Goal: Use online tool/utility: Utilize a website feature to perform a specific function

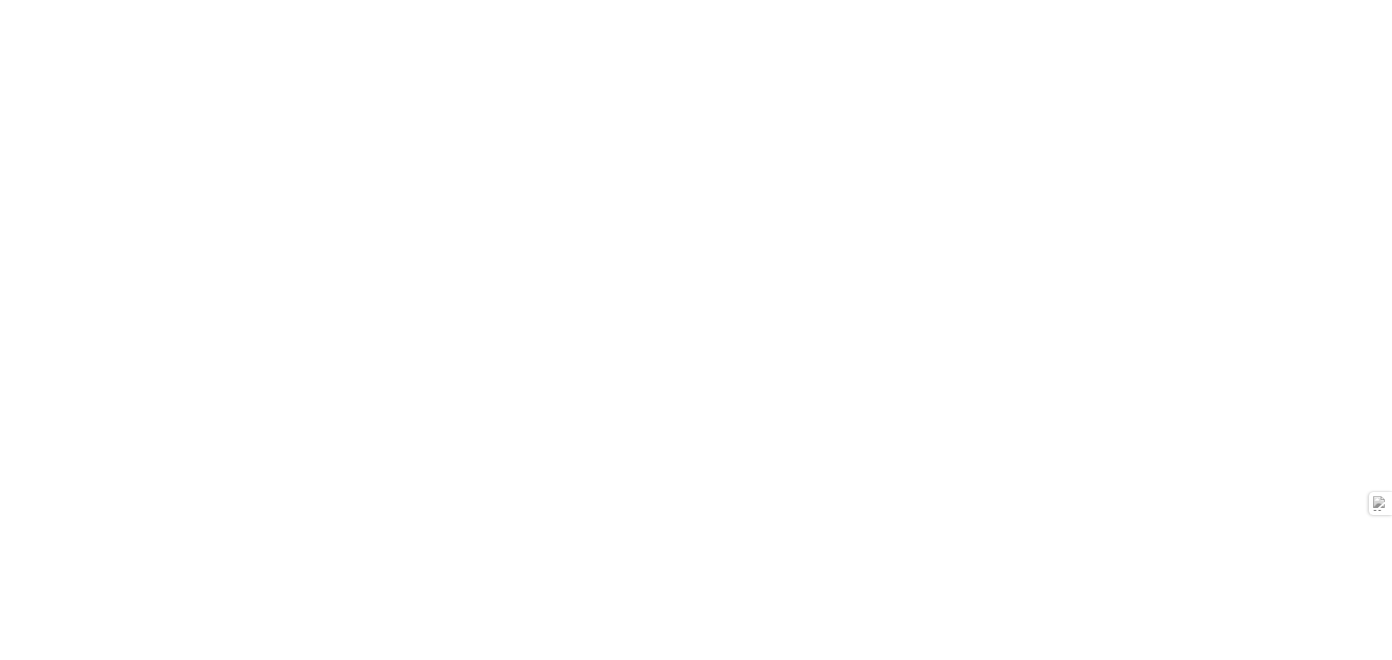
click at [1118, 0] on html at bounding box center [696, 0] width 1392 height 0
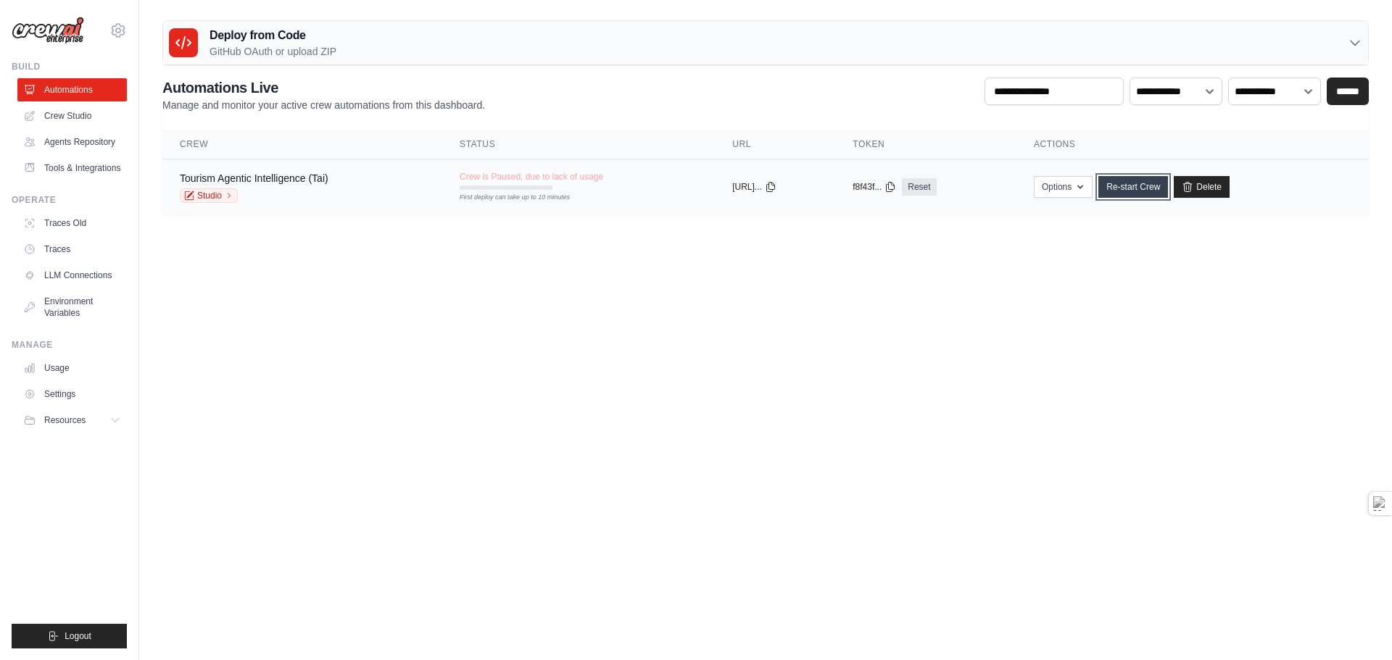
click at [1143, 187] on link "Re-start Crew" at bounding box center [1133, 187] width 70 height 22
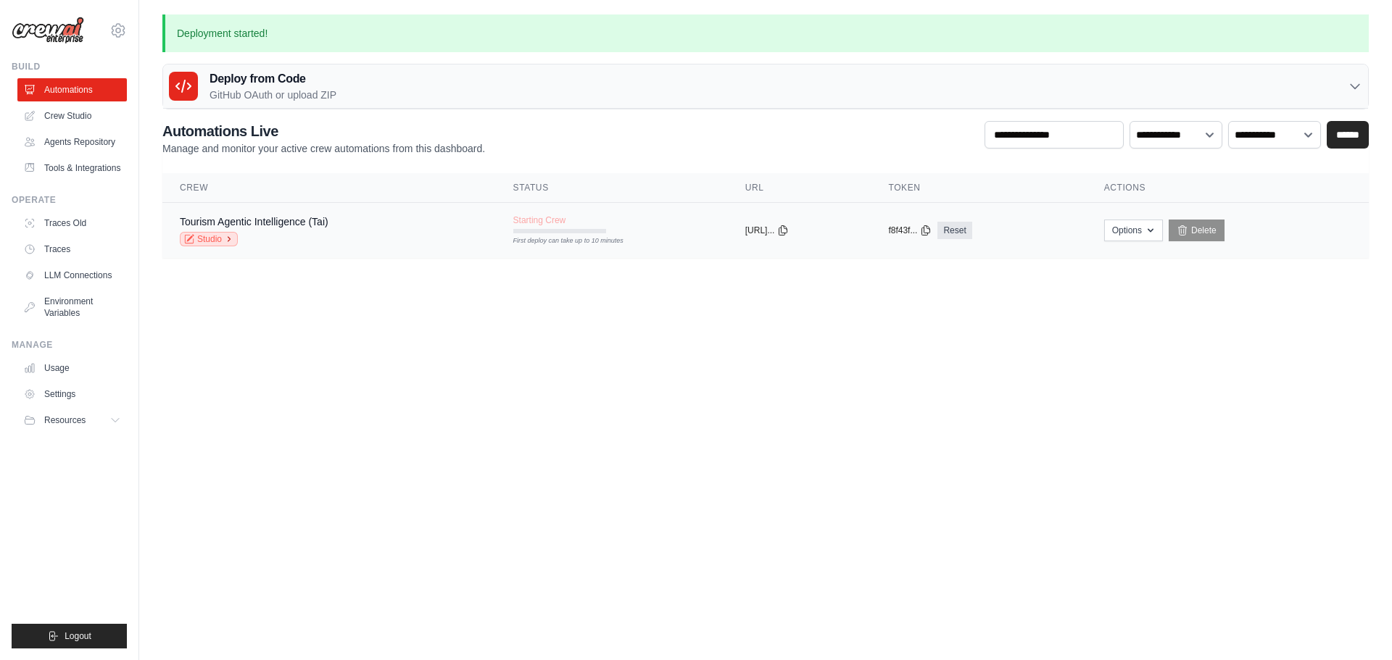
click at [215, 244] on link "Studio" at bounding box center [209, 239] width 58 height 14
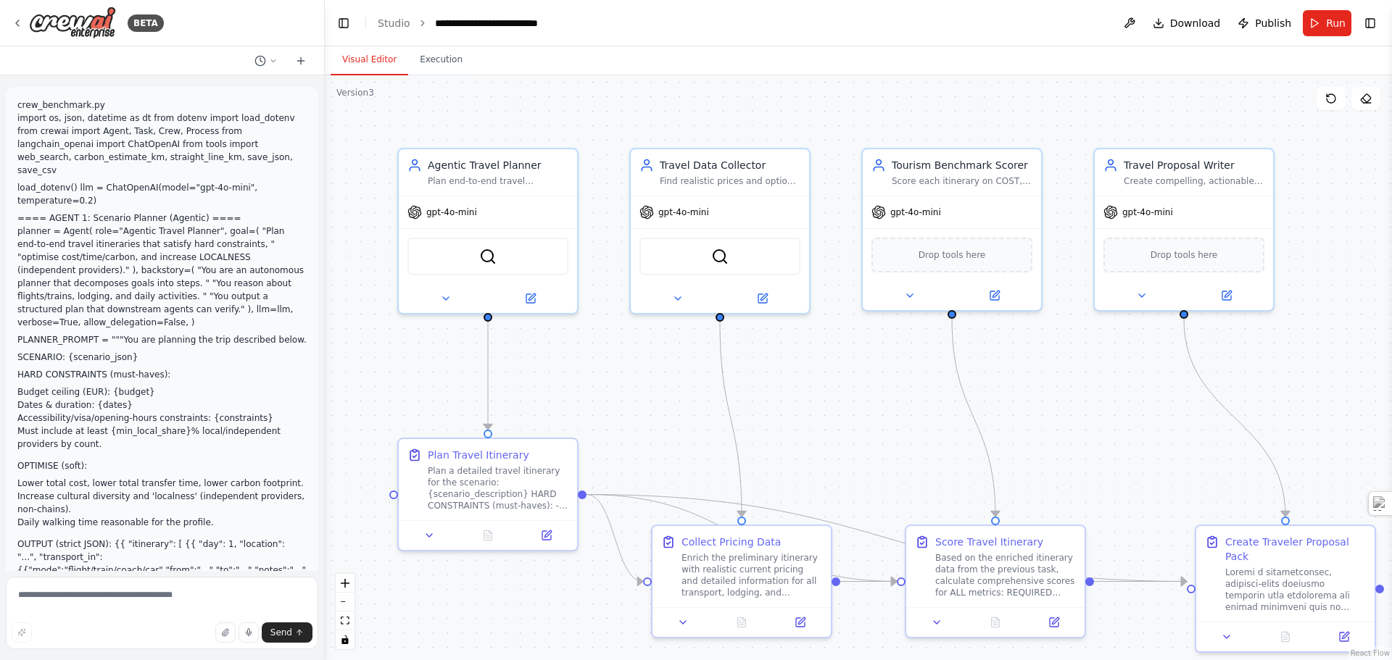
scroll to position [3332, 0]
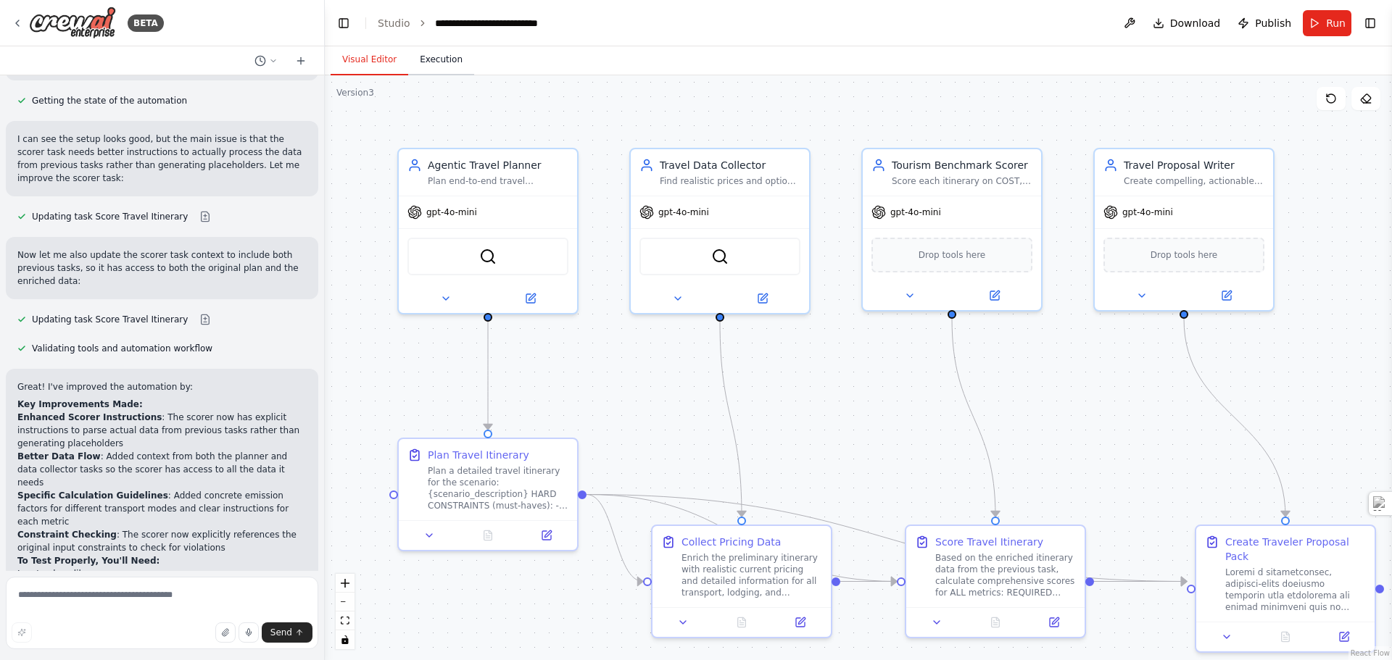
click at [448, 58] on button "Execution" at bounding box center [441, 60] width 66 height 30
click at [373, 54] on button "Visual Editor" at bounding box center [370, 60] width 78 height 30
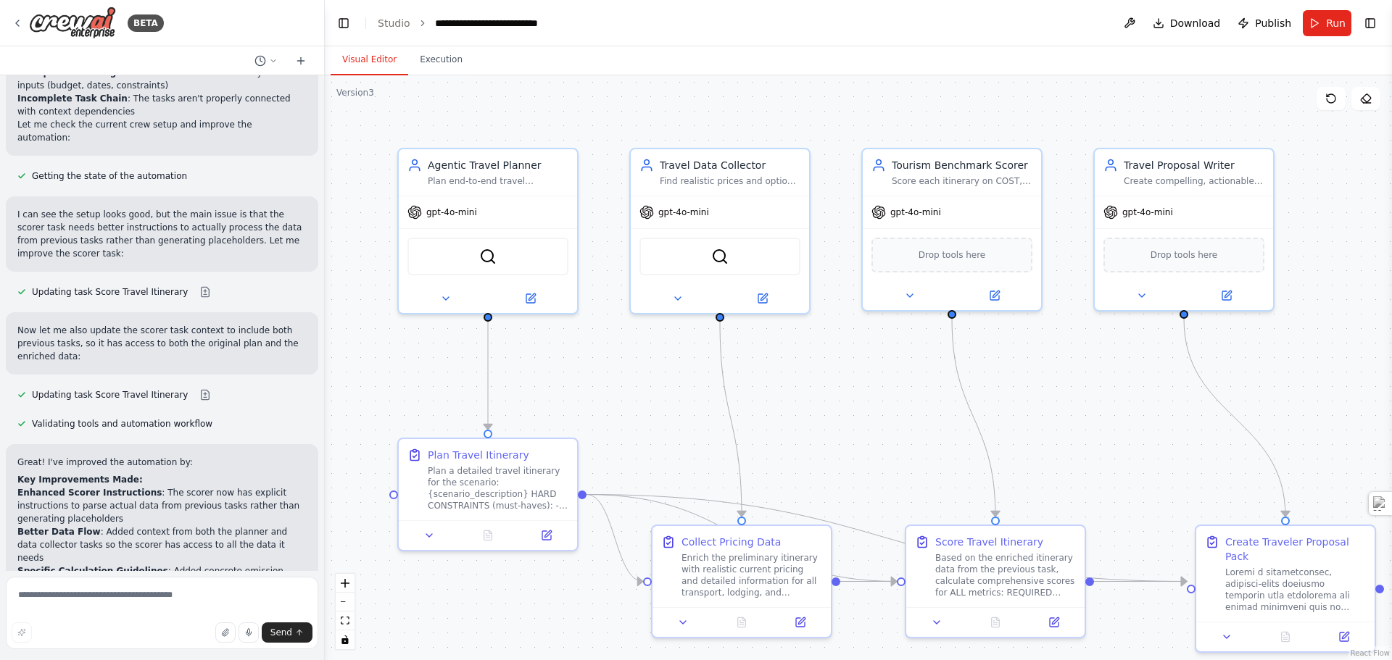
scroll to position [3187, 0]
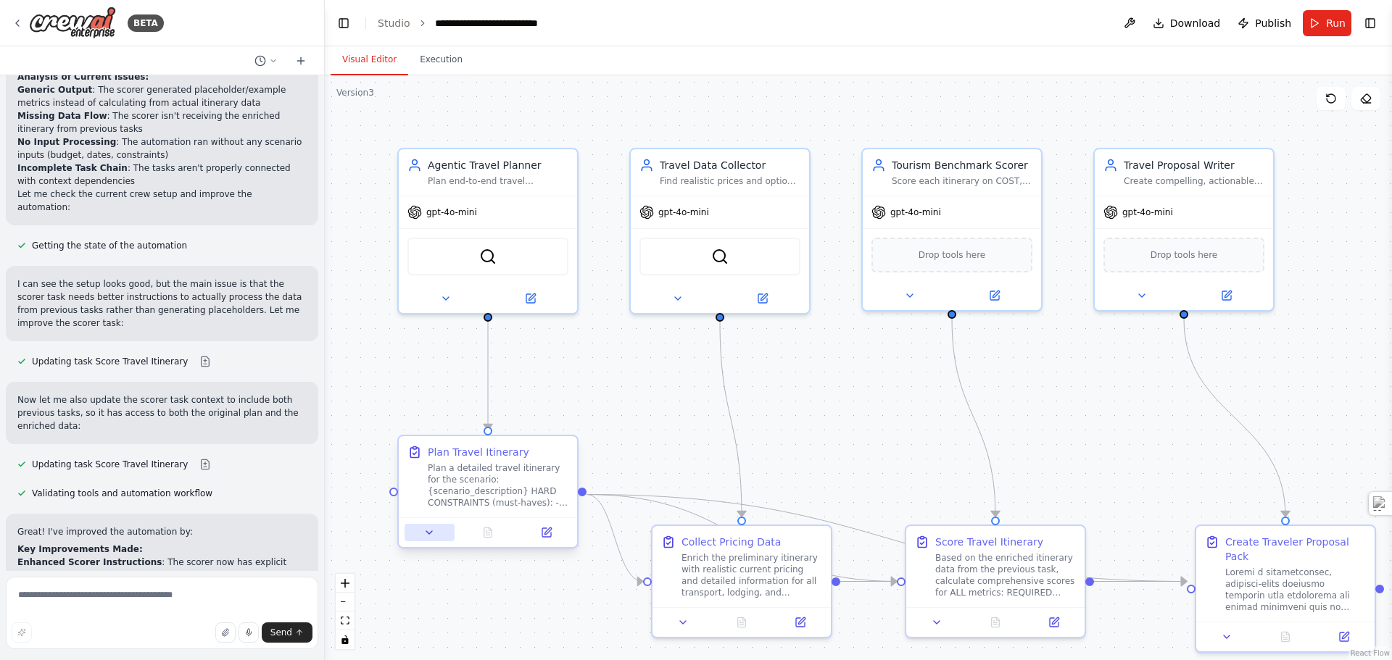
click at [431, 530] on icon at bounding box center [429, 533] width 12 height 12
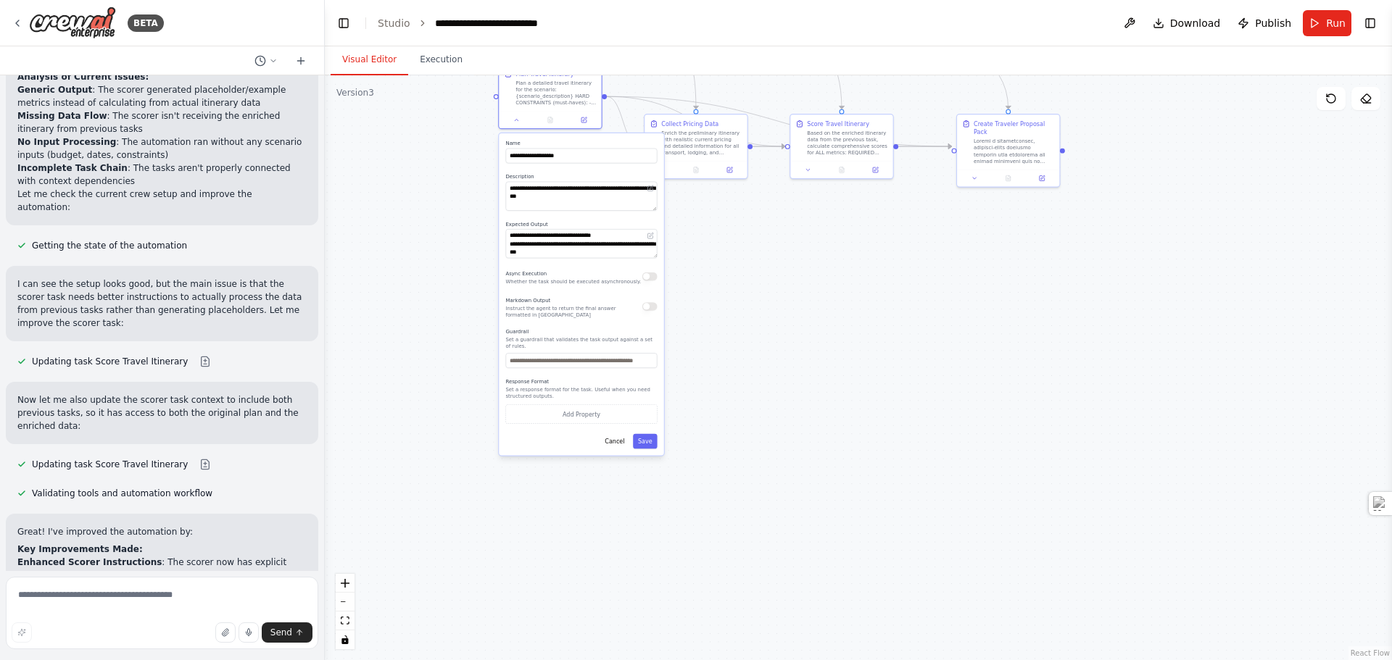
drag, startPoint x: 1079, startPoint y: 472, endPoint x: 1163, endPoint y: 59, distance: 421.8
click at [1163, 59] on div "Visual Editor Execution Version 3 Show Tools Hide Agents .deletable-edge-delete…" at bounding box center [858, 353] width 1067 height 614
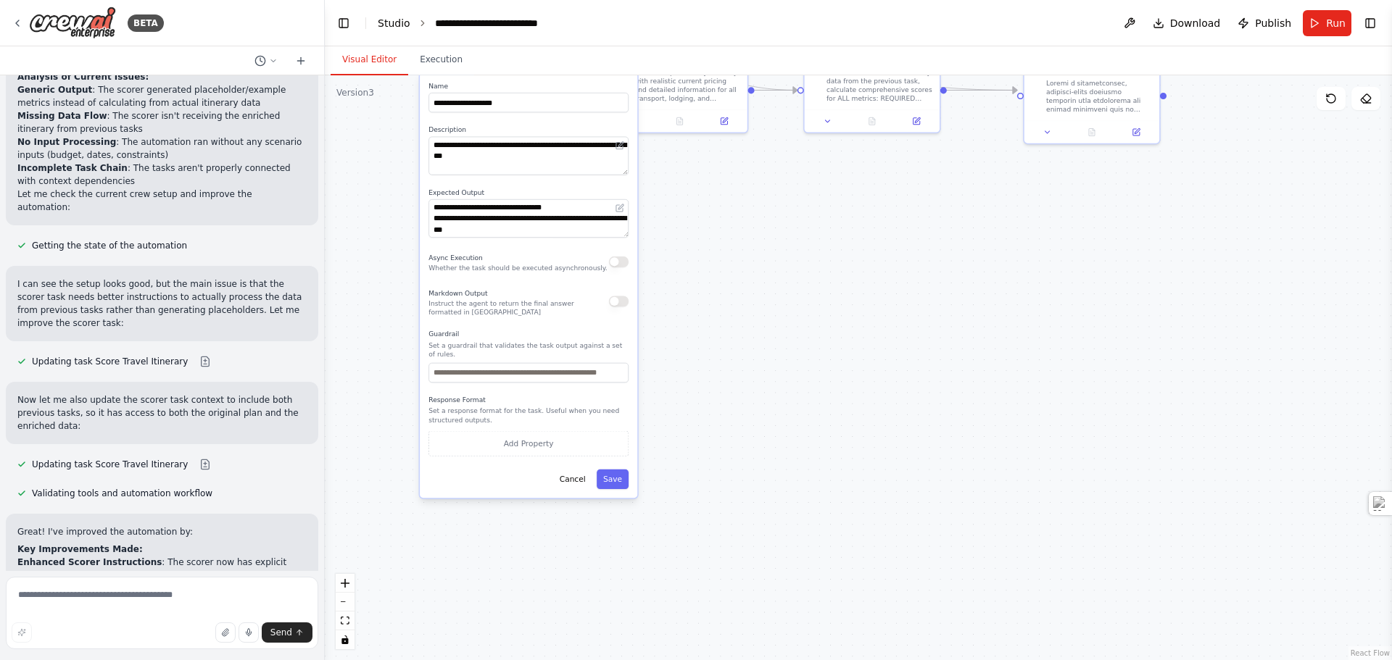
click at [386, 20] on link "Studio" at bounding box center [394, 23] width 33 height 12
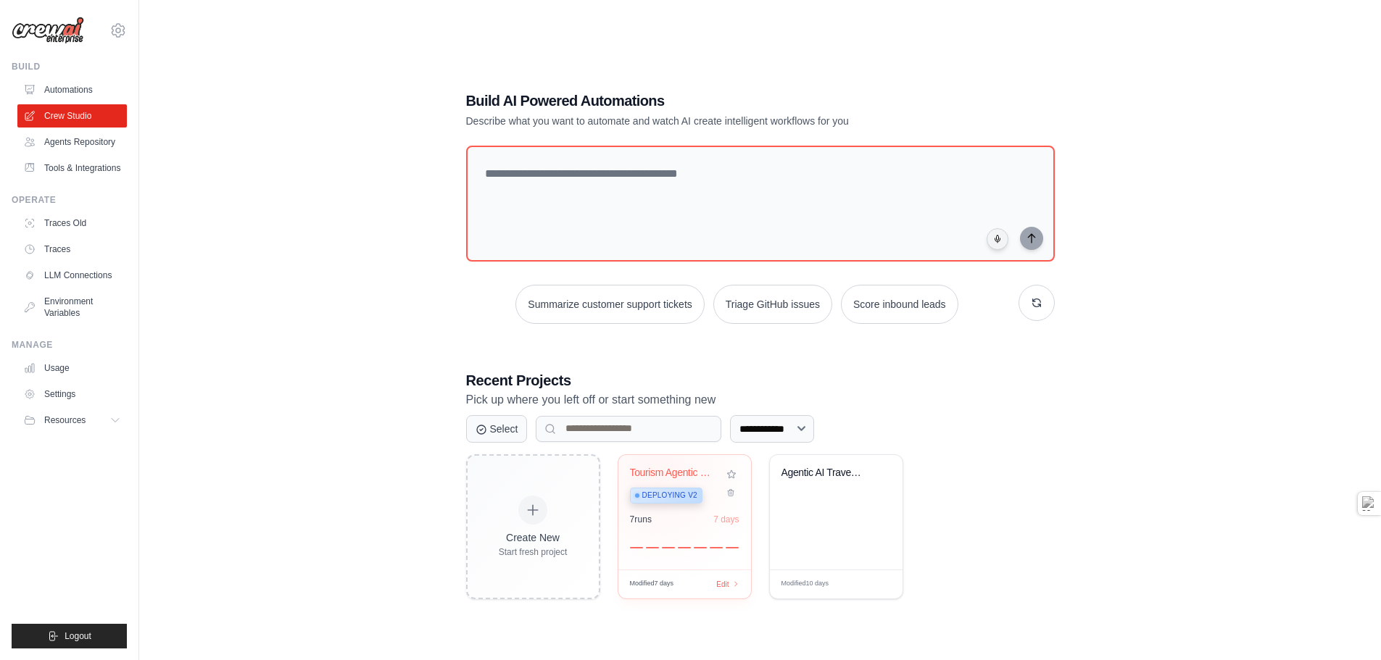
click at [659, 478] on div "Tourism Agentic Intelligence Deploying v2" at bounding box center [674, 489] width 88 height 44
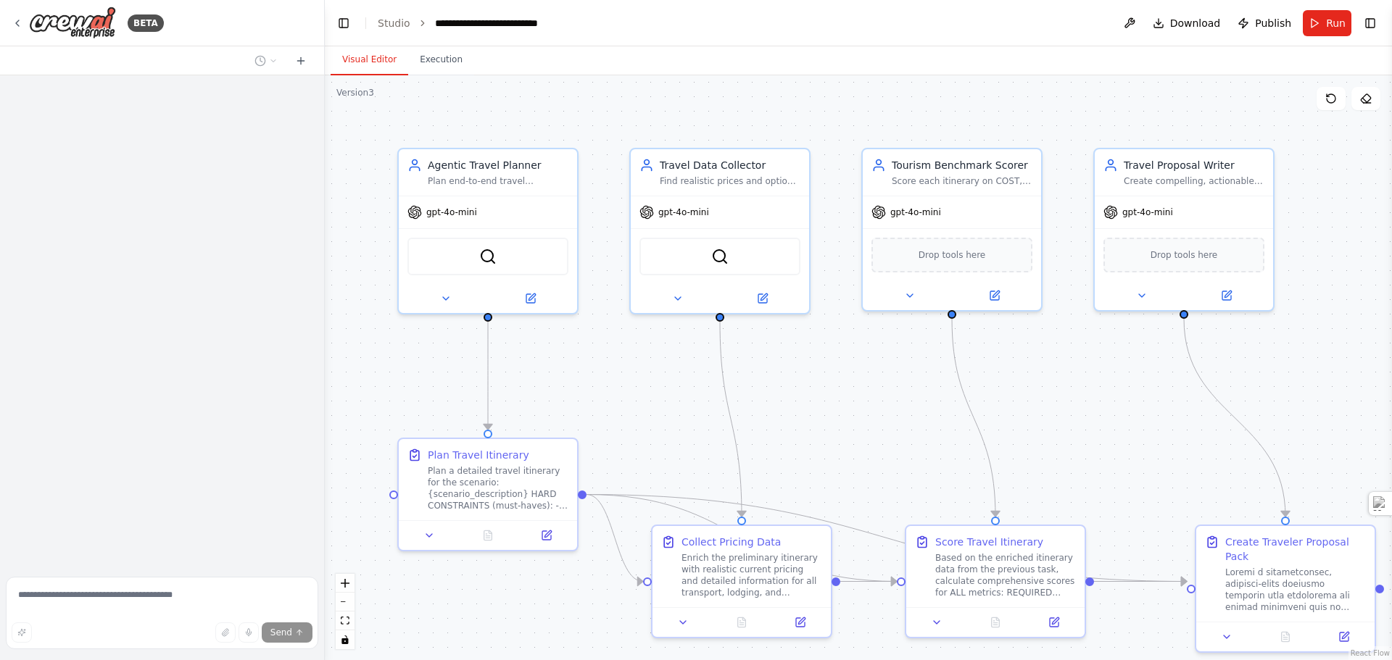
scroll to position [4433, 0]
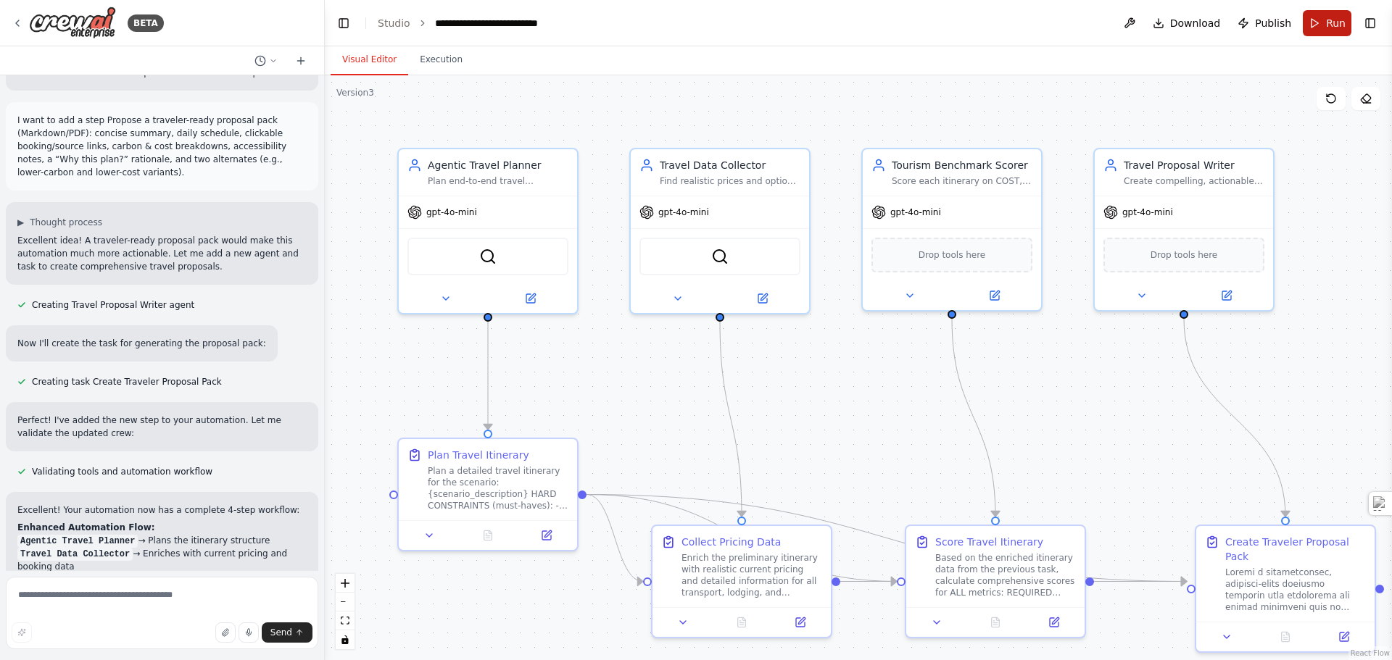
click at [1308, 24] on button "Run" at bounding box center [1327, 23] width 49 height 26
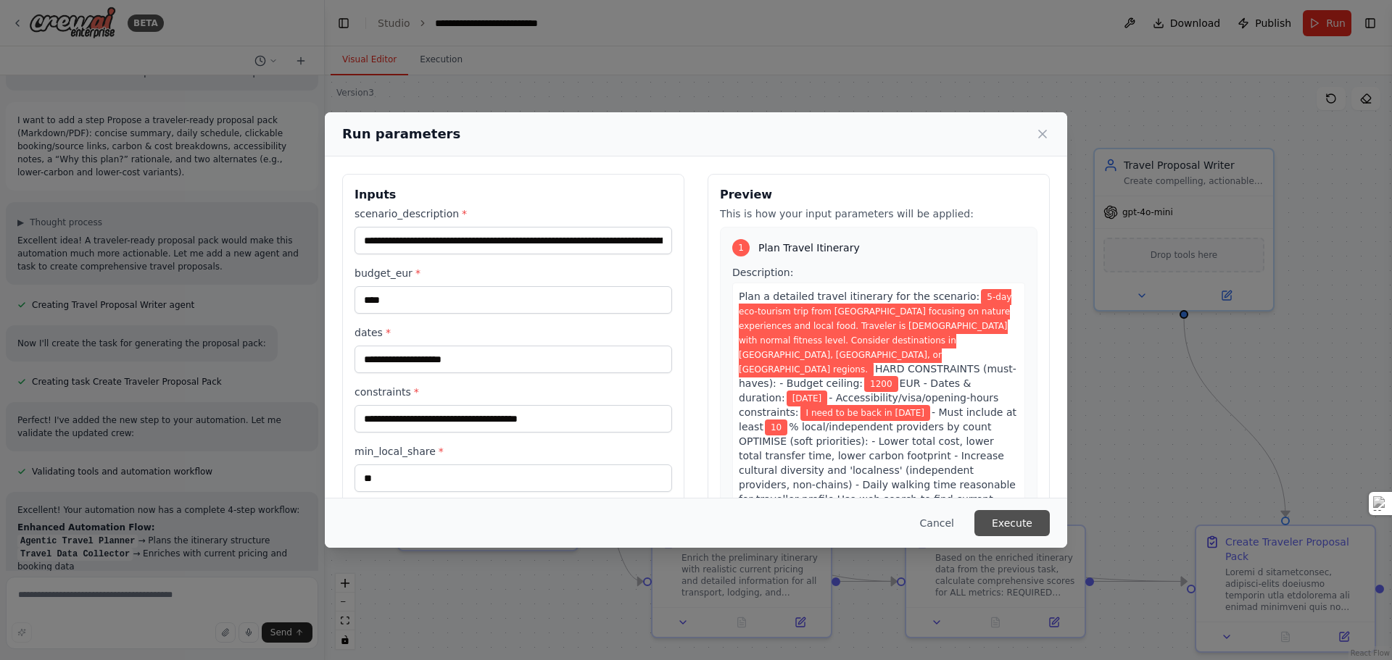
click at [1020, 523] on button "Execute" at bounding box center [1011, 523] width 75 height 26
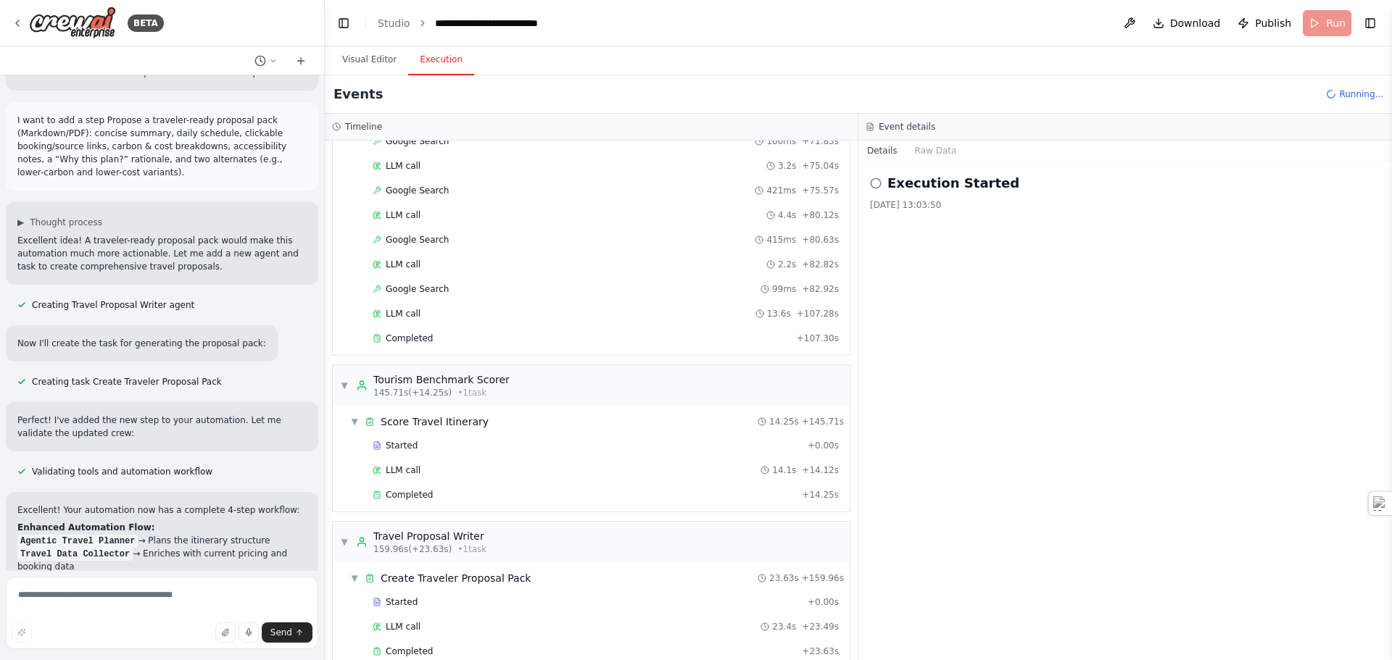
scroll to position [1674, 0]
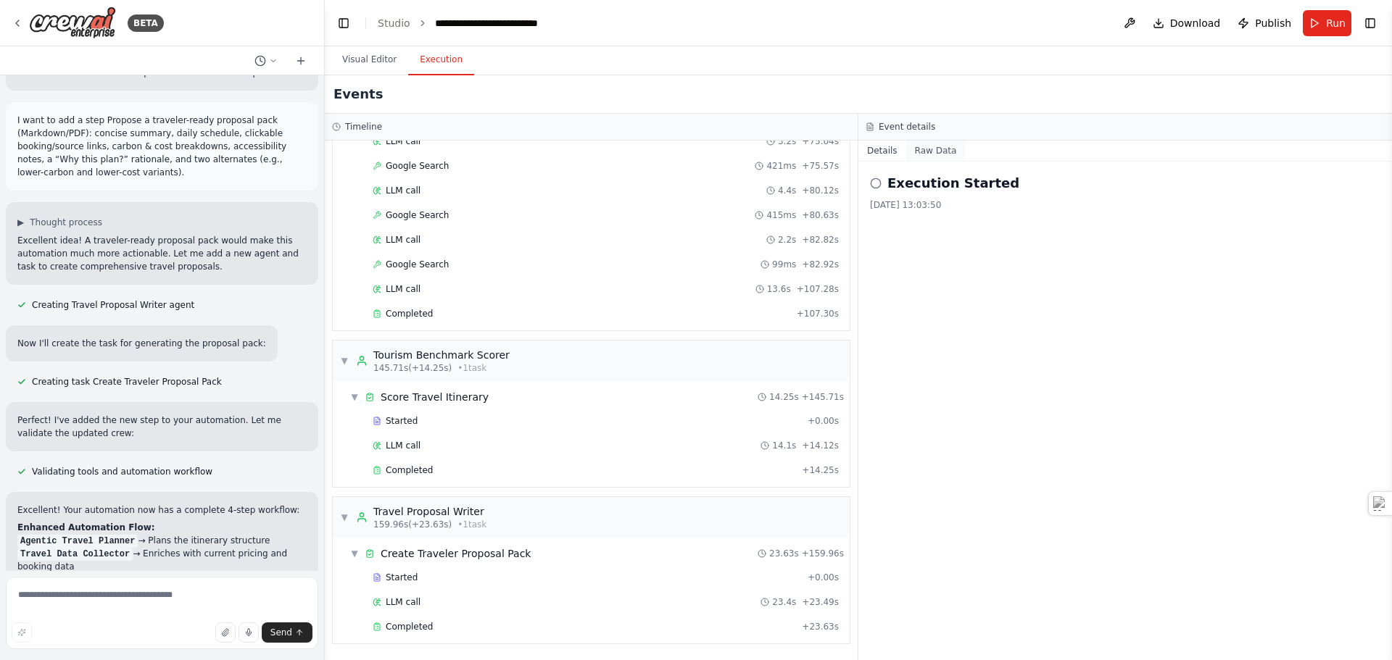
click at [912, 147] on button "Raw Data" at bounding box center [935, 151] width 59 height 20
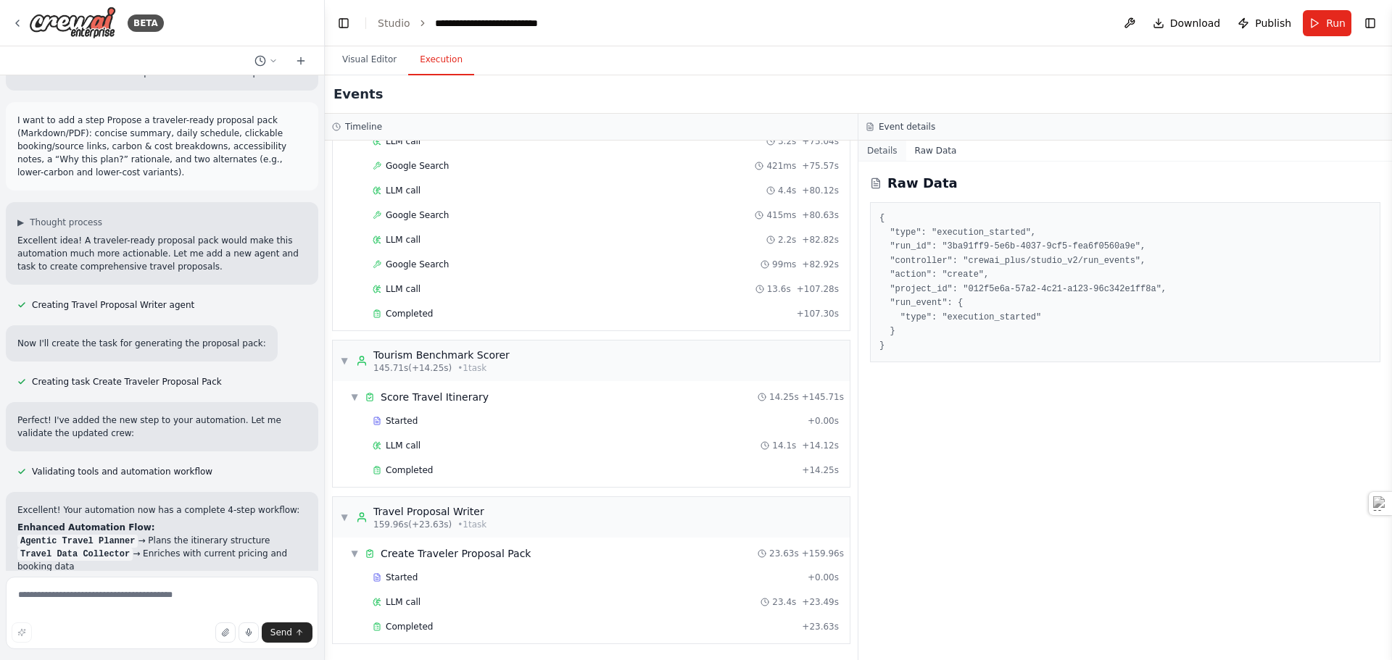
click at [884, 152] on button "Details" at bounding box center [882, 151] width 48 height 20
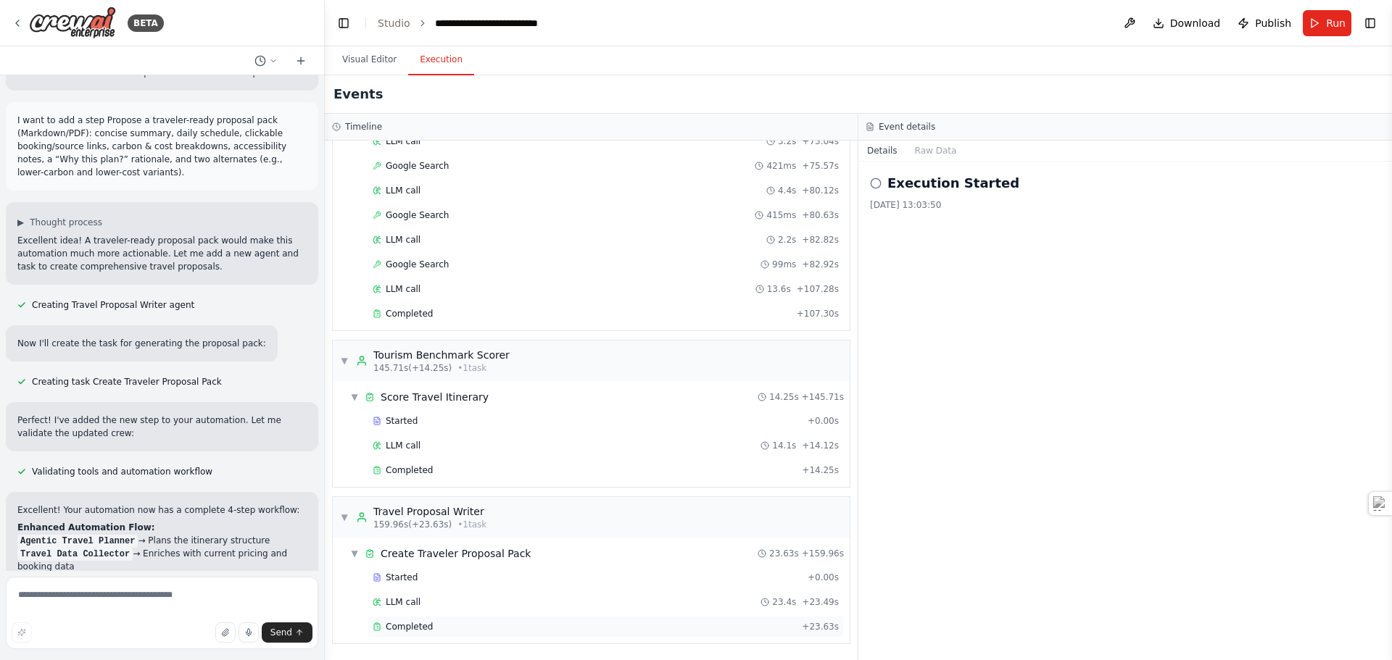
click at [407, 624] on span "Completed" at bounding box center [409, 627] width 47 height 12
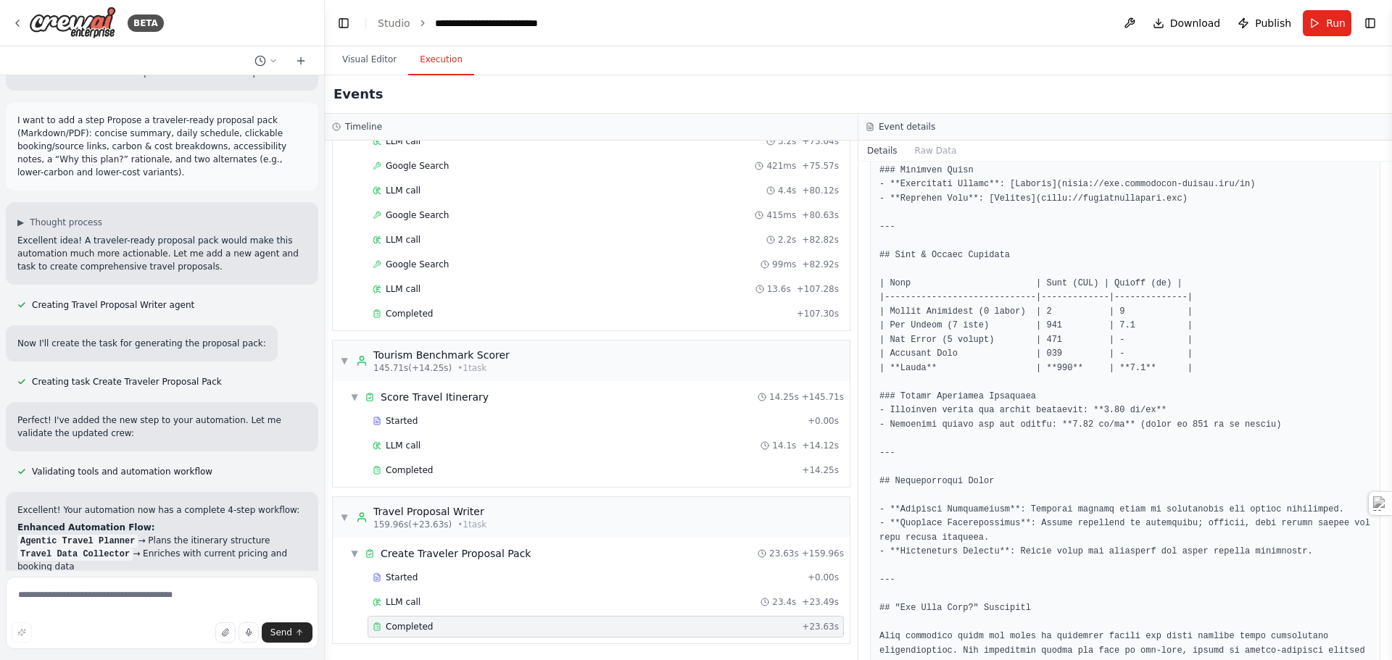
scroll to position [1337, 0]
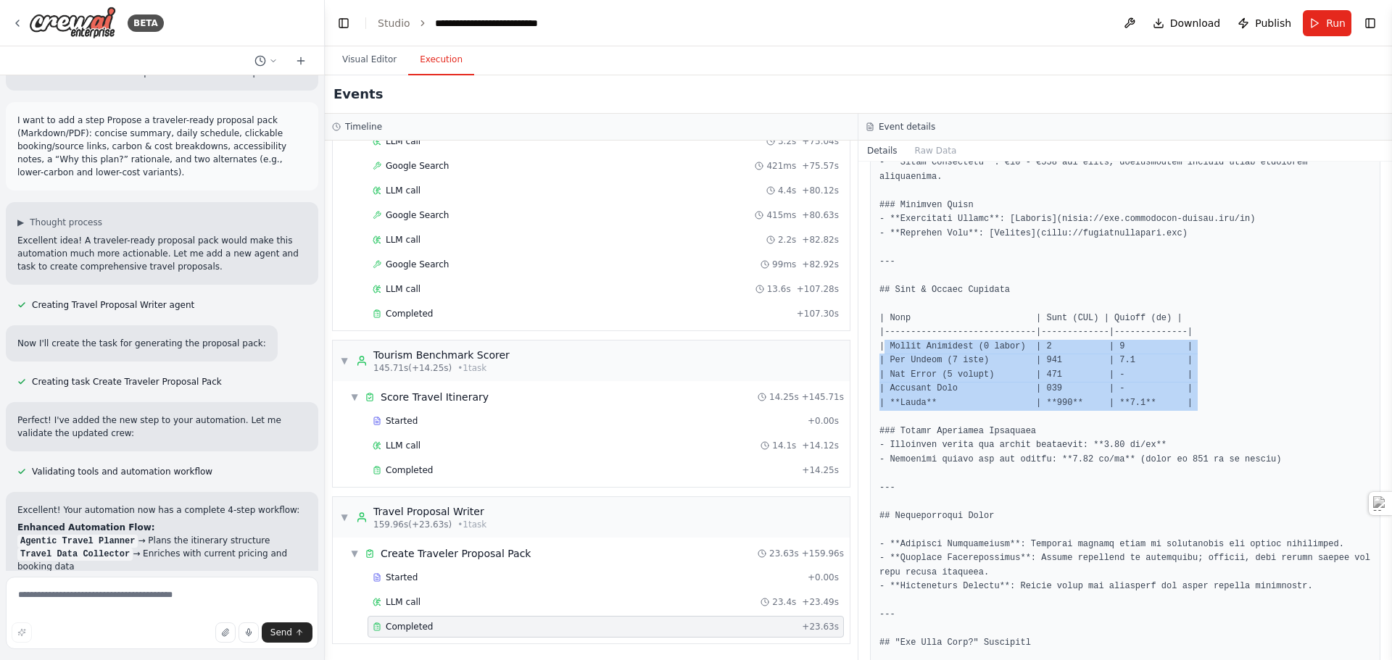
drag, startPoint x: 884, startPoint y: 304, endPoint x: 1124, endPoint y: 373, distance: 249.6
click at [1124, 373] on pre at bounding box center [1124, 155] width 491 height 1753
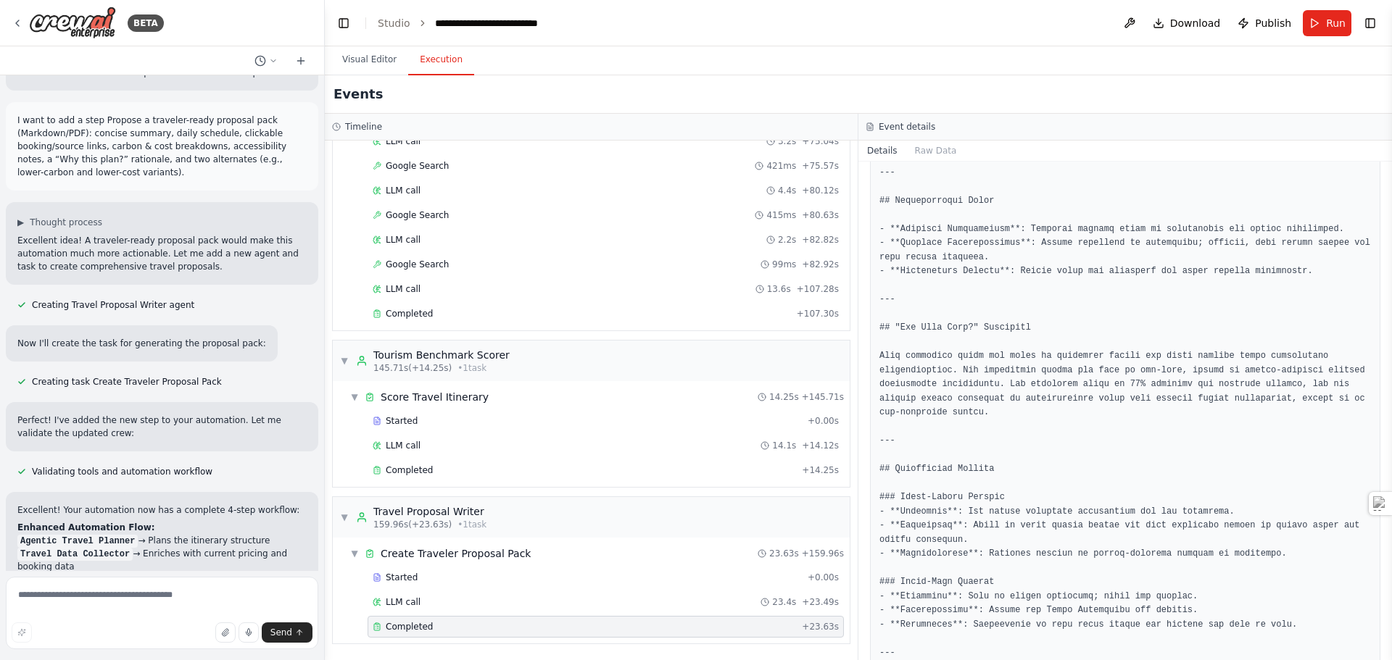
scroll to position [1700, 0]
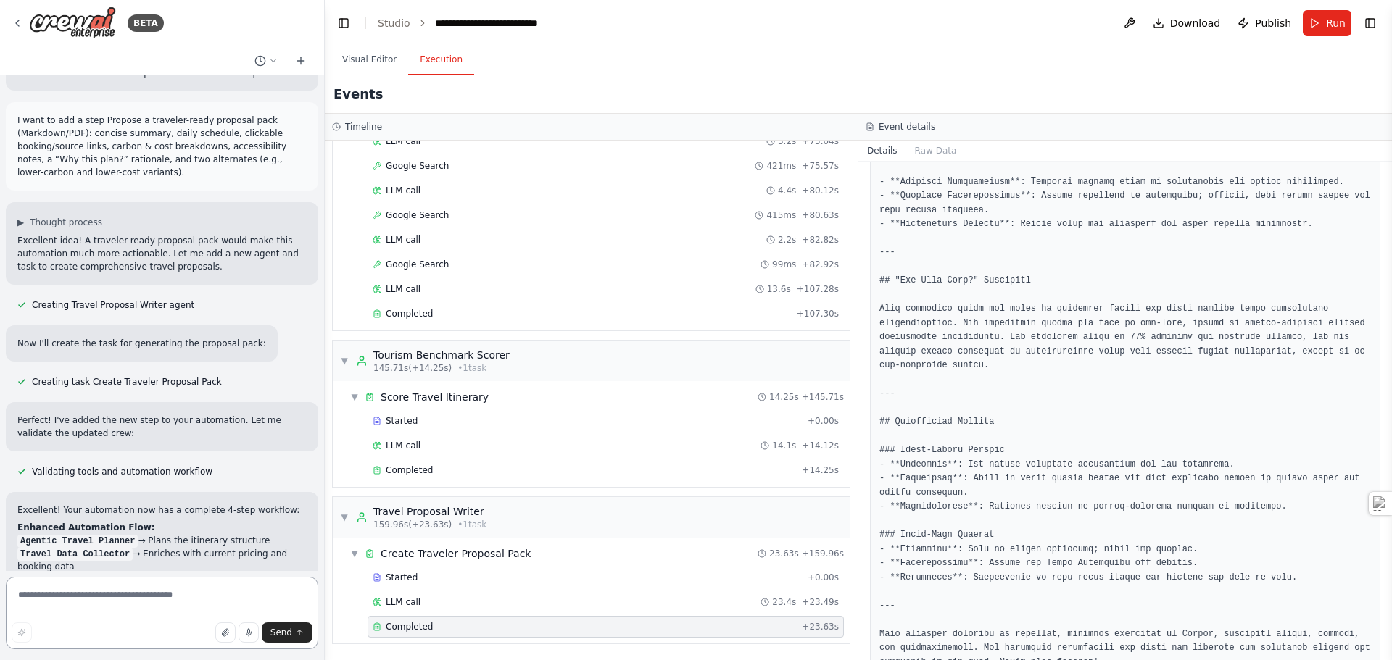
click at [98, 598] on textarea at bounding box center [162, 613] width 312 height 72
type textarea "**********"
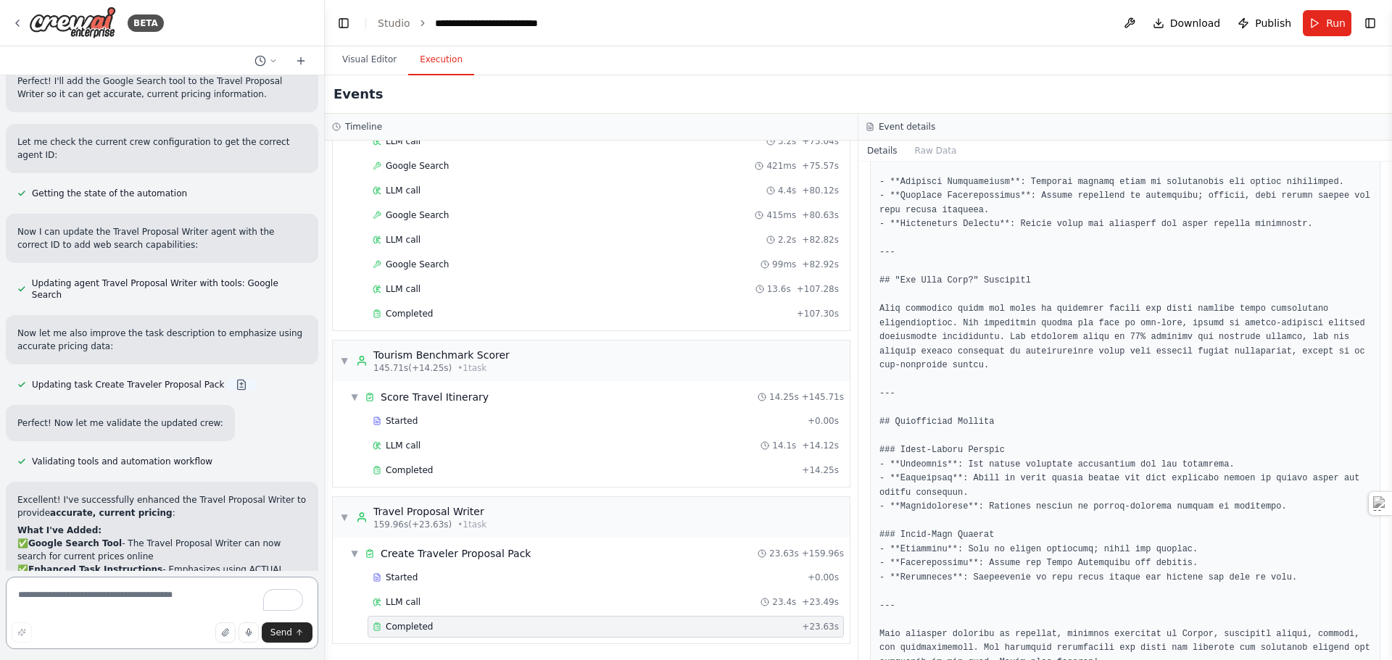
scroll to position [5552, 0]
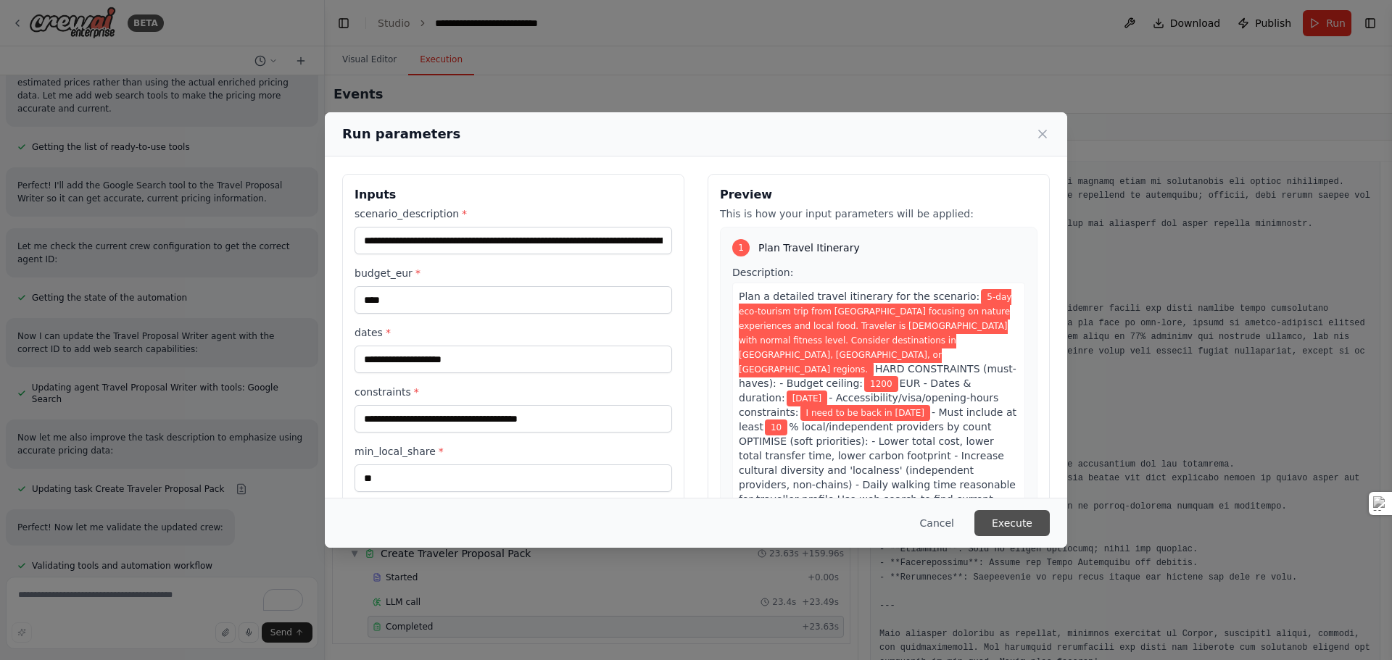
click at [1002, 527] on button "Execute" at bounding box center [1011, 523] width 75 height 26
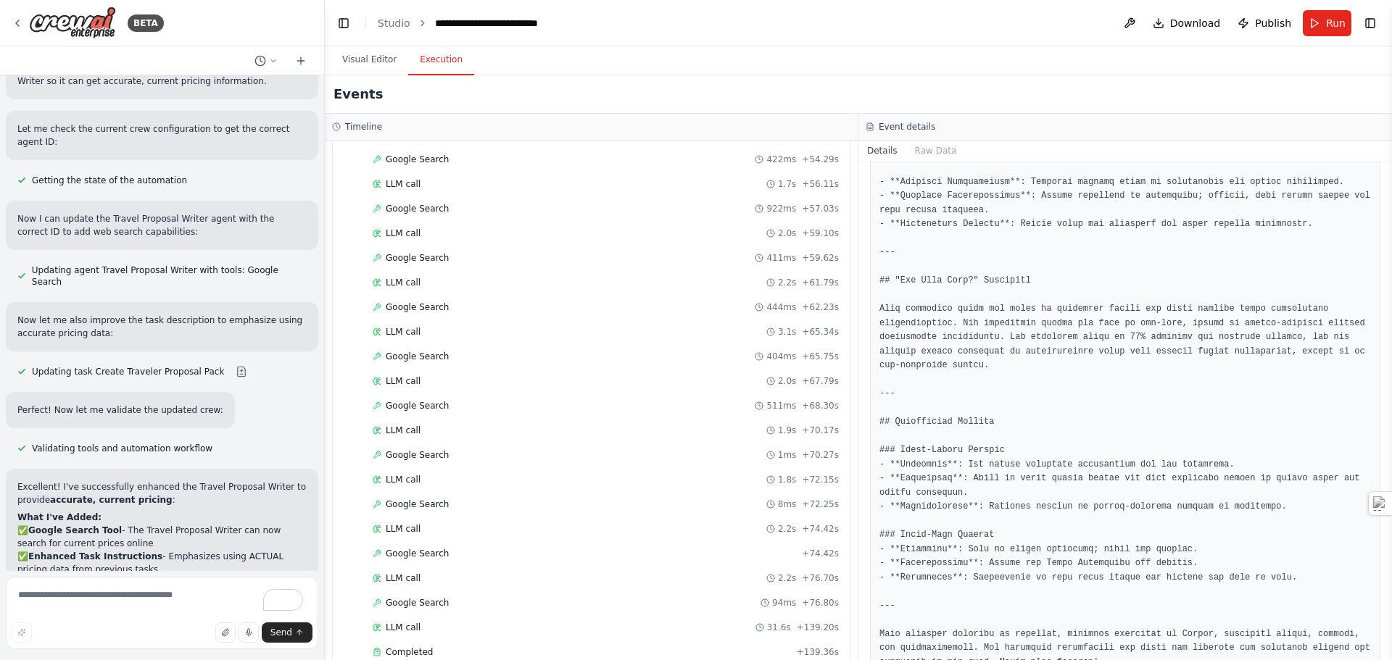
scroll to position [2561, 0]
click at [454, 628] on div "Completed" at bounding box center [582, 627] width 418 height 12
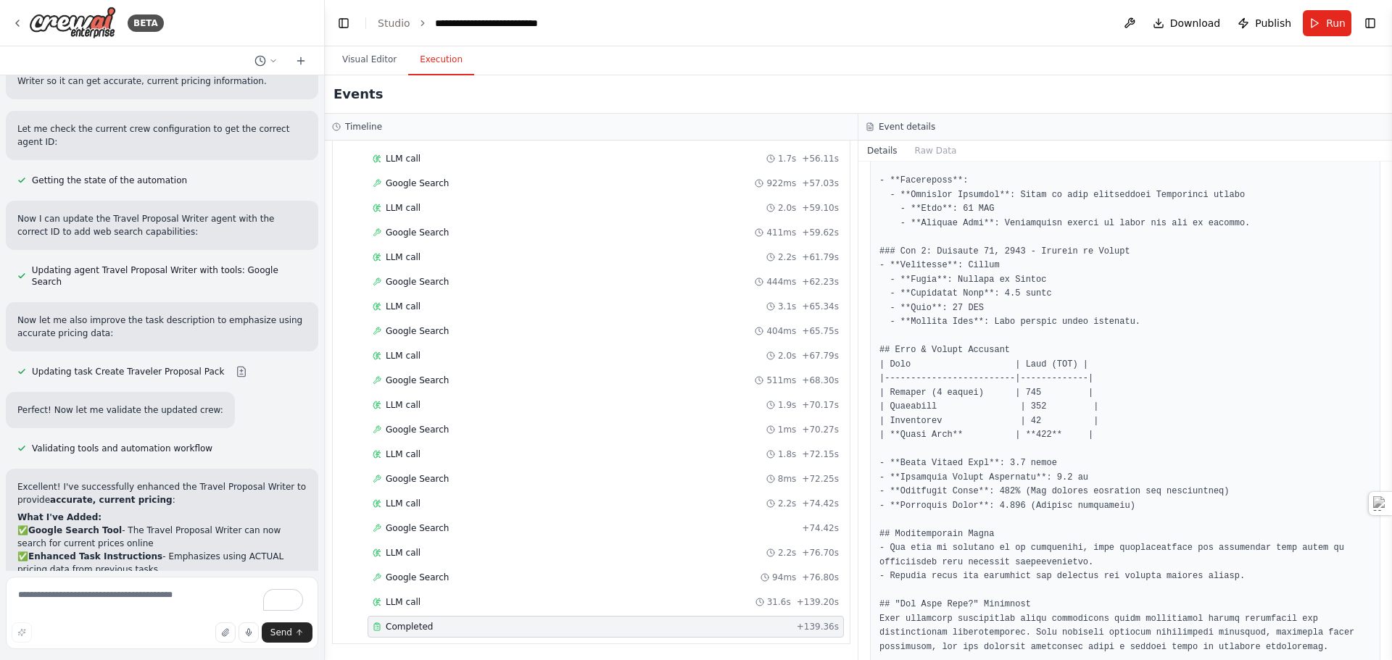
scroll to position [1495, 0]
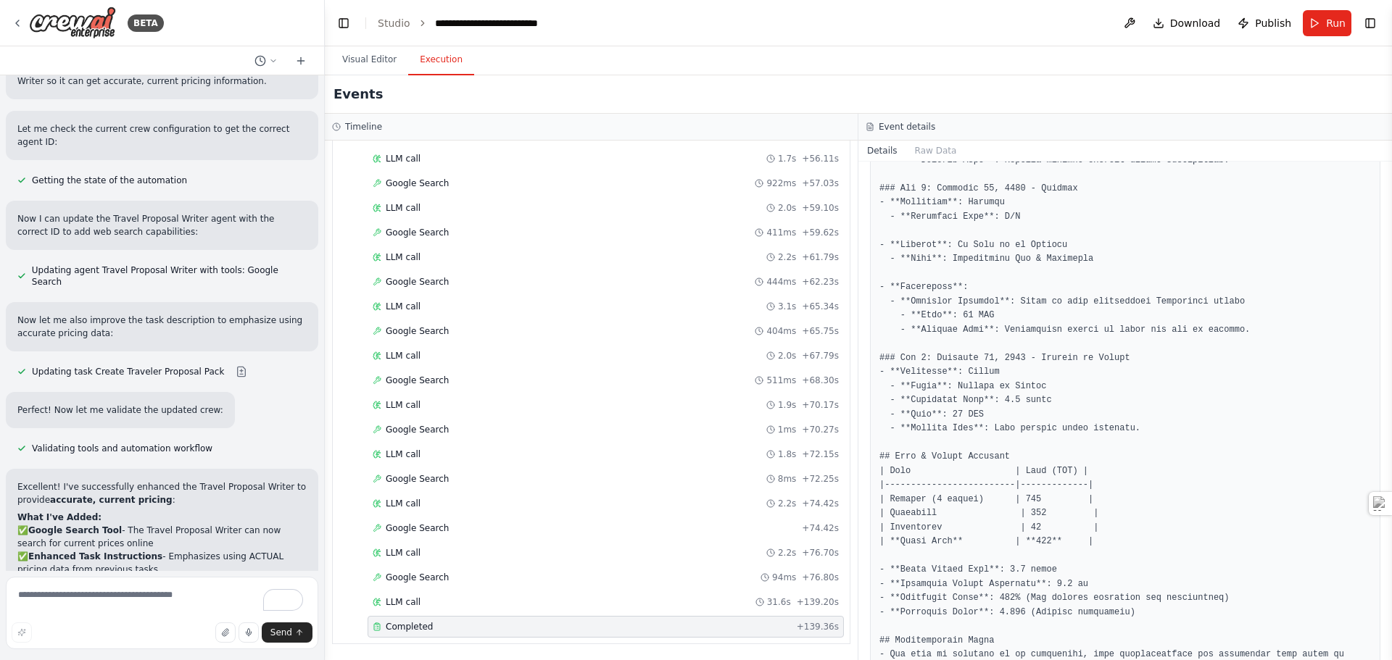
drag, startPoint x: 1386, startPoint y: 534, endPoint x: 1387, endPoint y: 518, distance: 16.0
click at [1387, 518] on button "Toggle Sidebar" at bounding box center [1392, 330] width 12 height 660
drag, startPoint x: 1387, startPoint y: 559, endPoint x: 1389, endPoint y: 524, distance: 34.9
click at [1389, 524] on button "Toggle Sidebar" at bounding box center [1392, 330] width 12 height 660
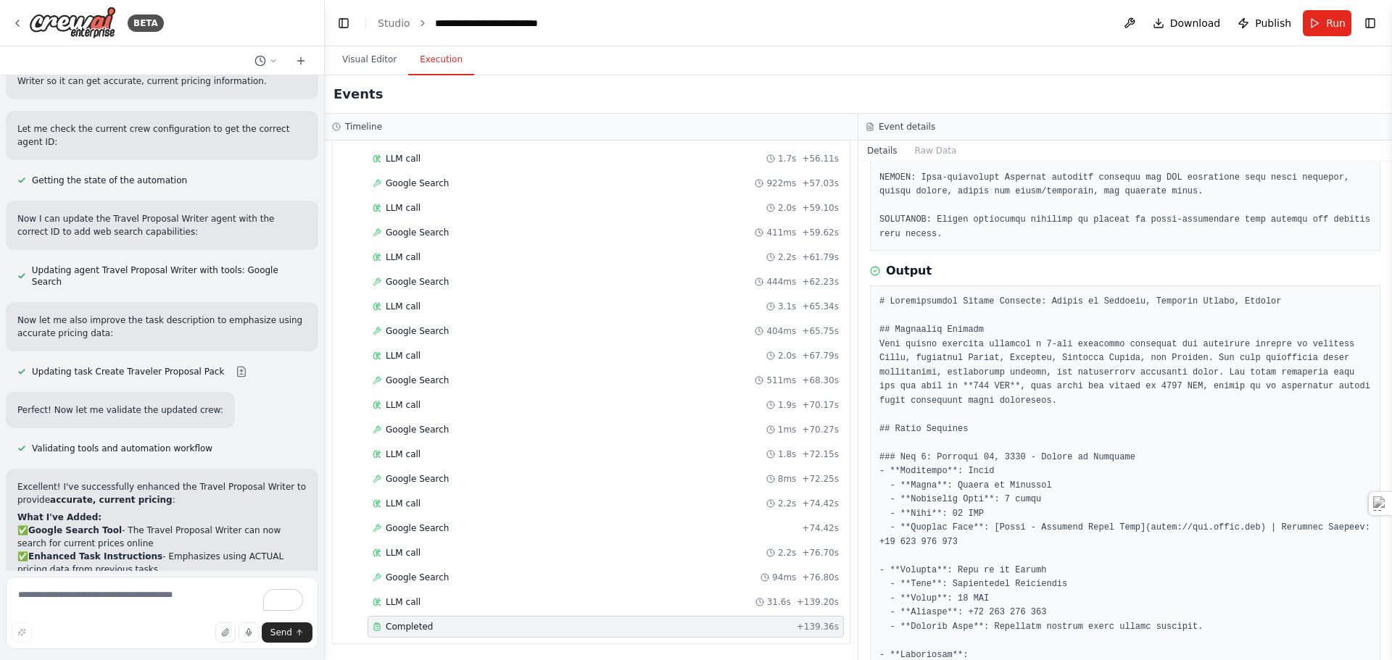
scroll to position [1015, 0]
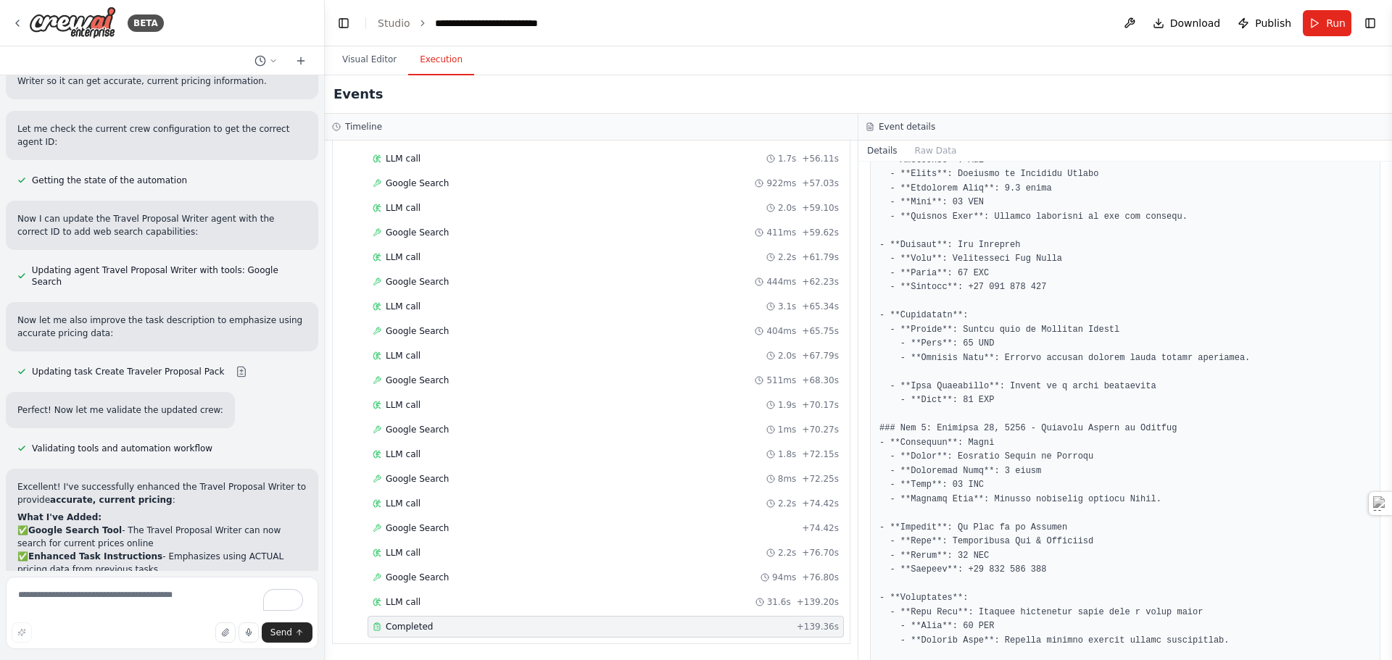
click at [1030, 341] on pre at bounding box center [1124, 591] width 491 height 1753
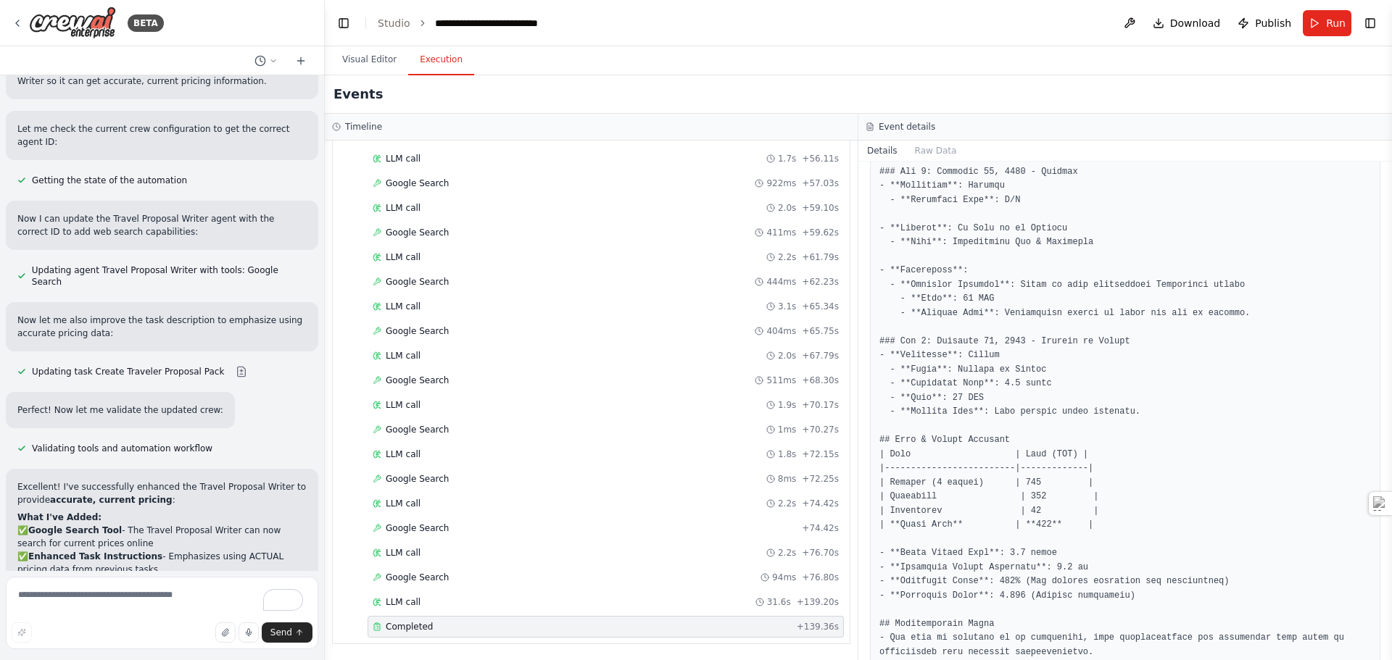
scroll to position [1522, 0]
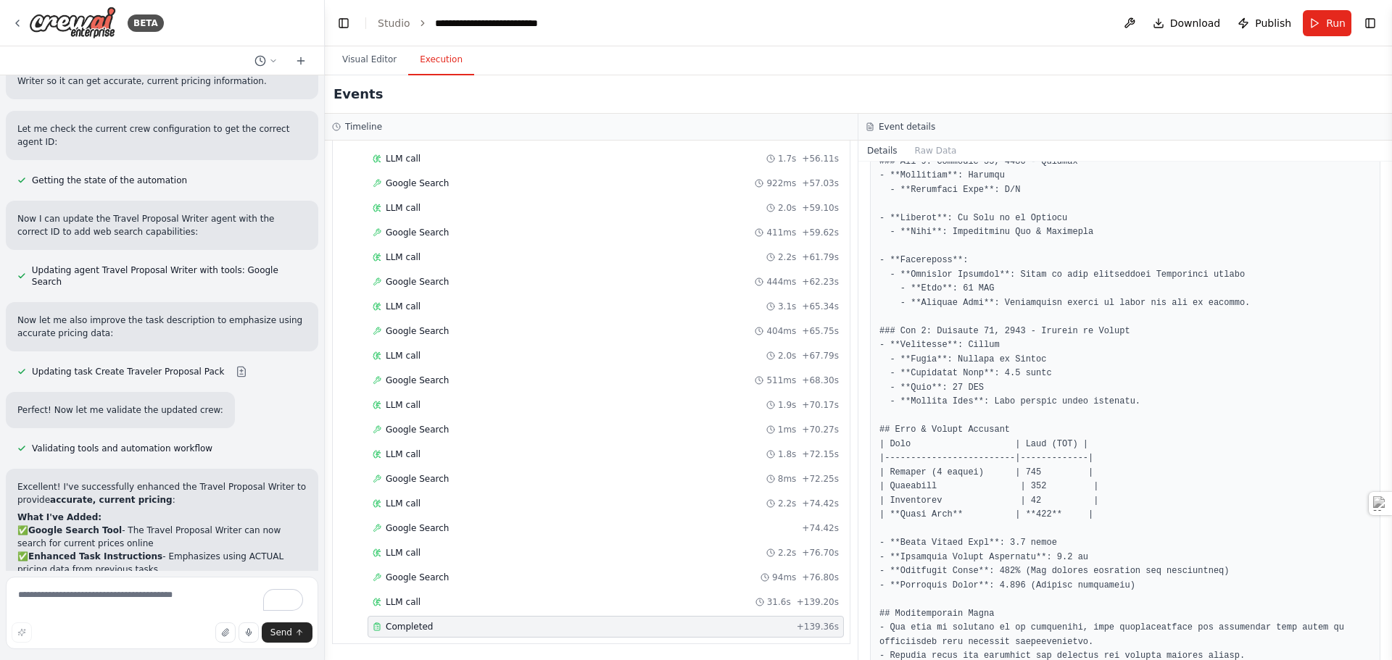
click at [1034, 535] on pre at bounding box center [1124, 84] width 491 height 1753
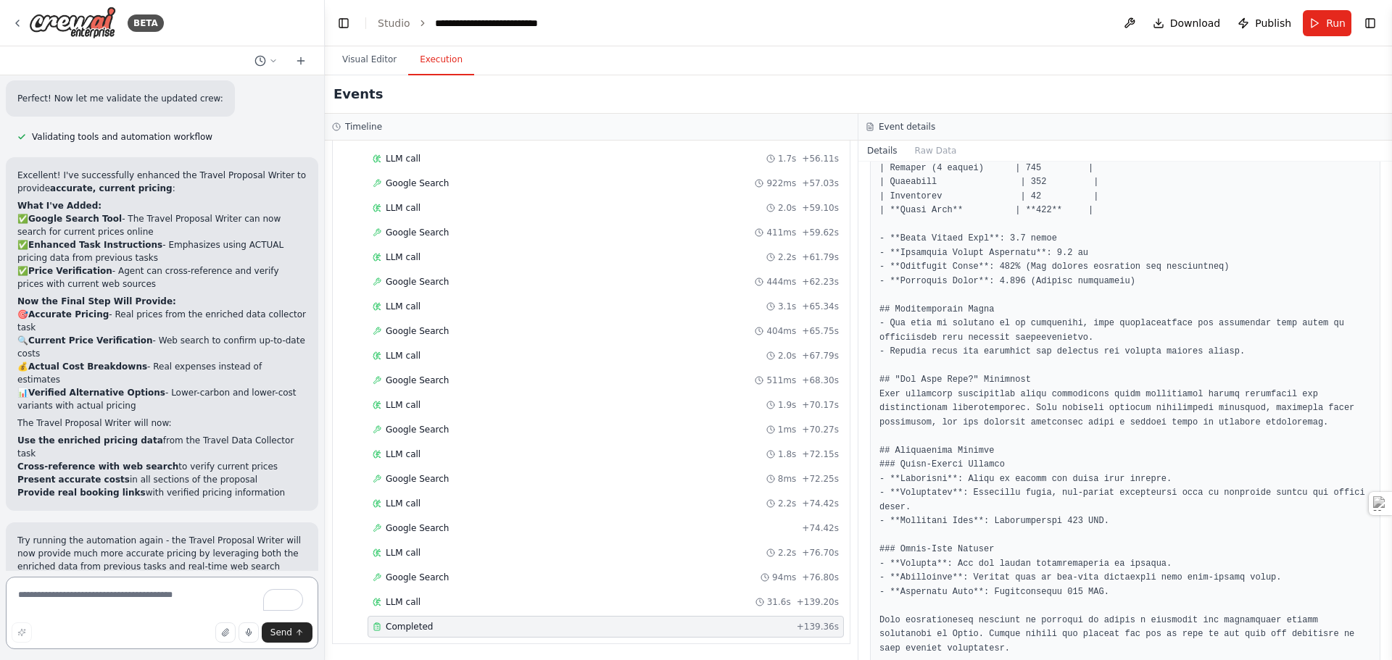
scroll to position [5877, 0]
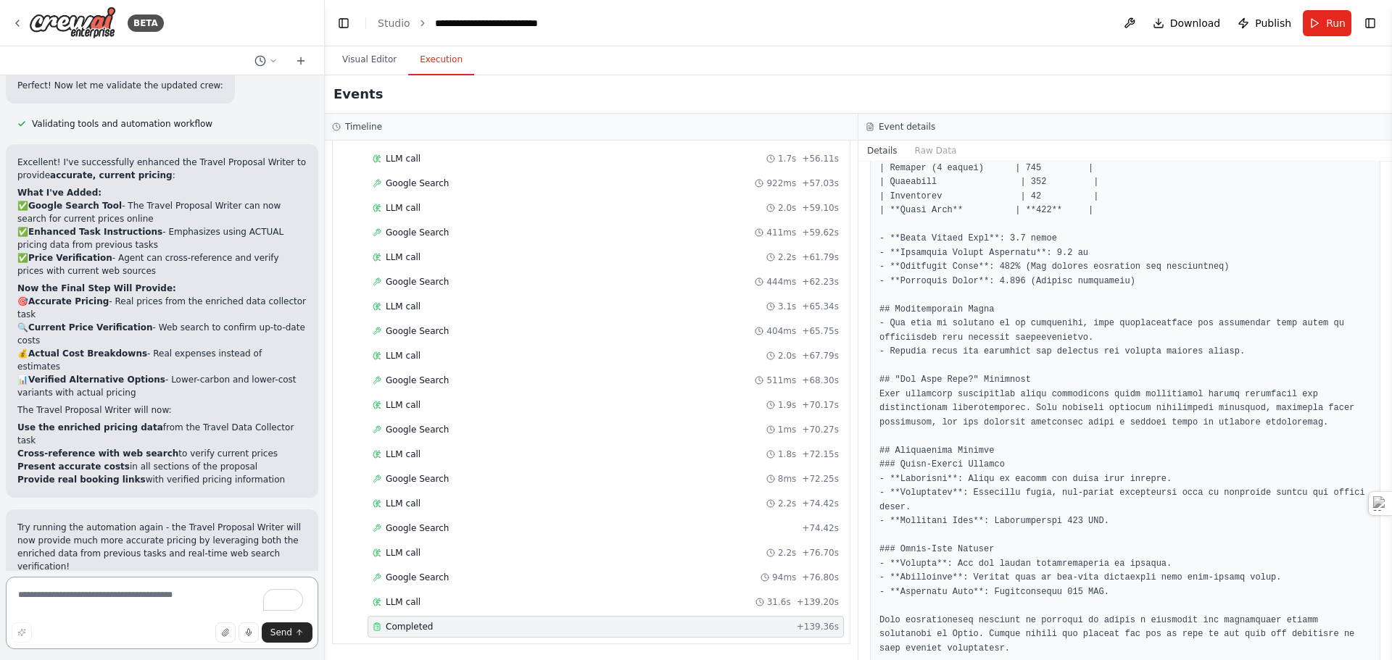
click at [109, 607] on textarea "To enrich screen reader interactions, please activate Accessibility in Grammarl…" at bounding box center [162, 613] width 312 height 72
type textarea "**********"
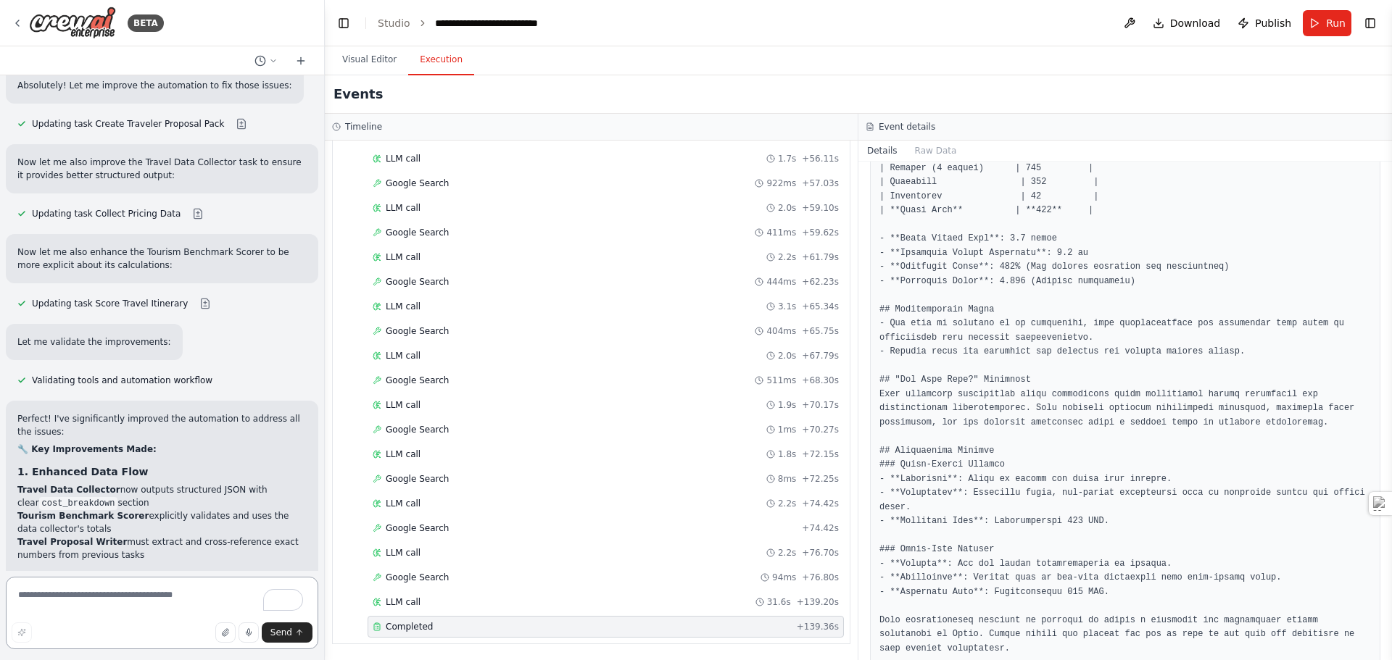
scroll to position [7017, 0]
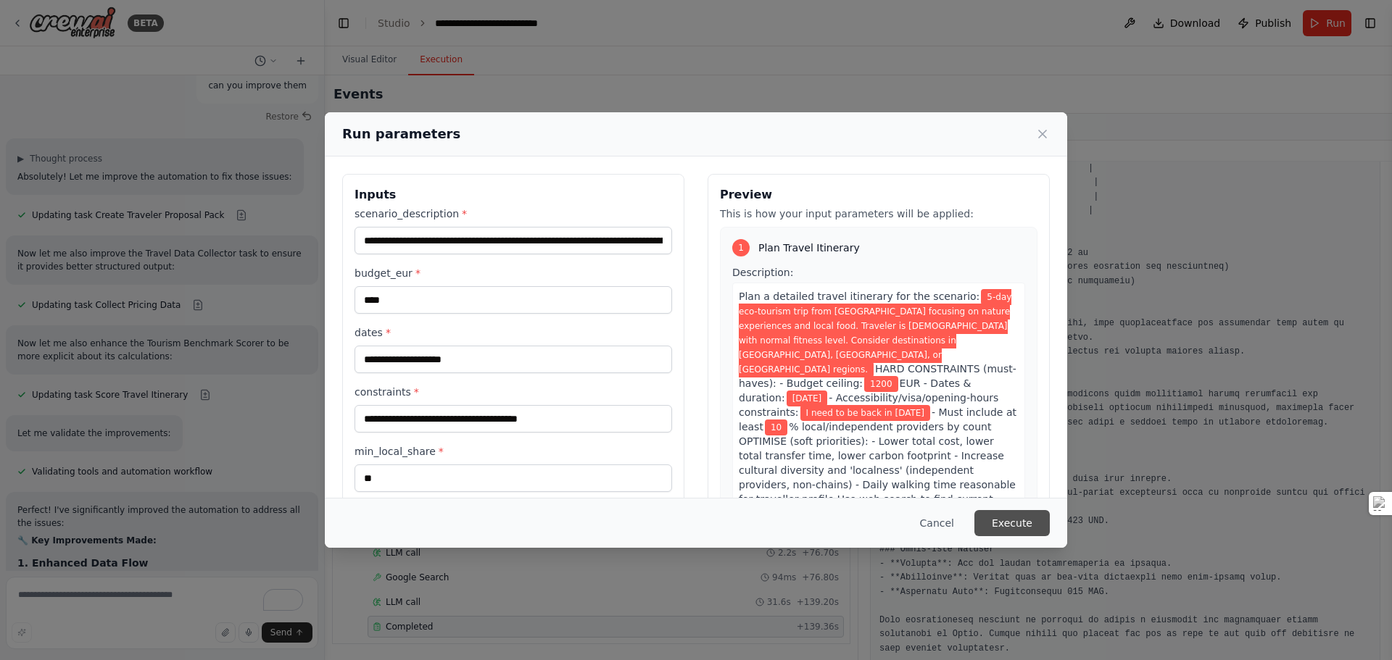
click at [1012, 524] on button "Execute" at bounding box center [1011, 523] width 75 height 26
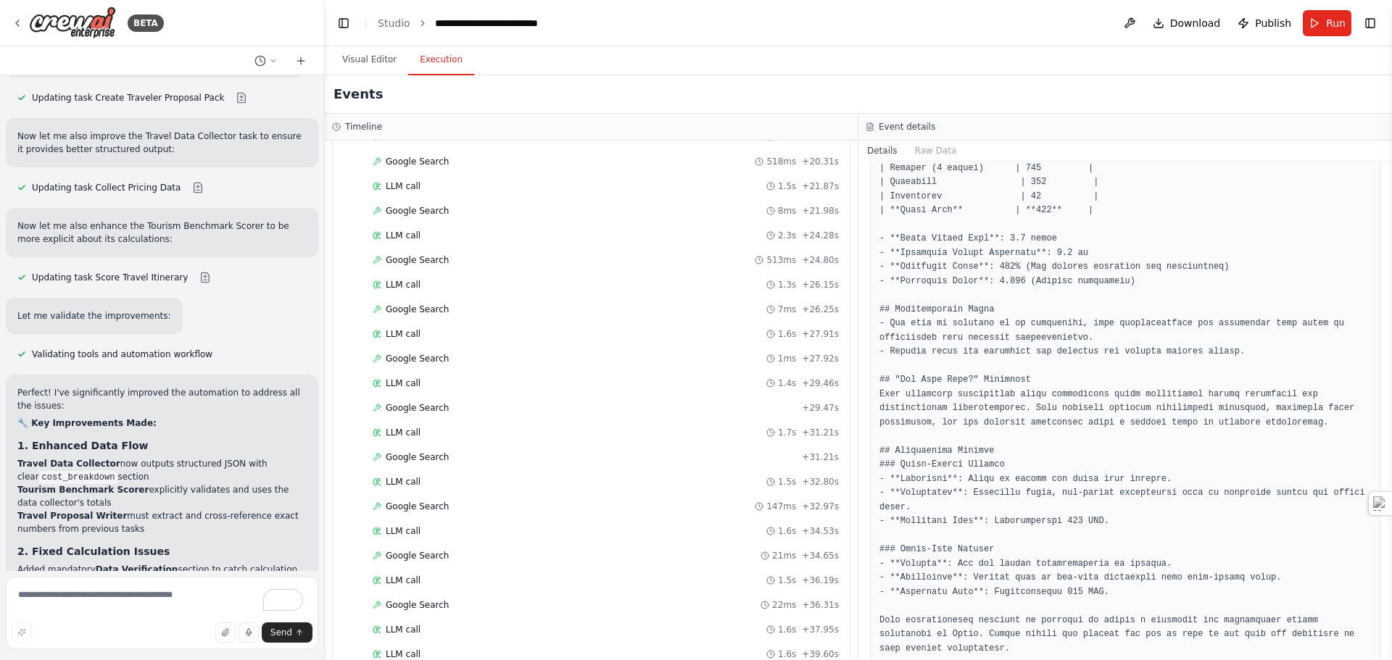
scroll to position [1896, 0]
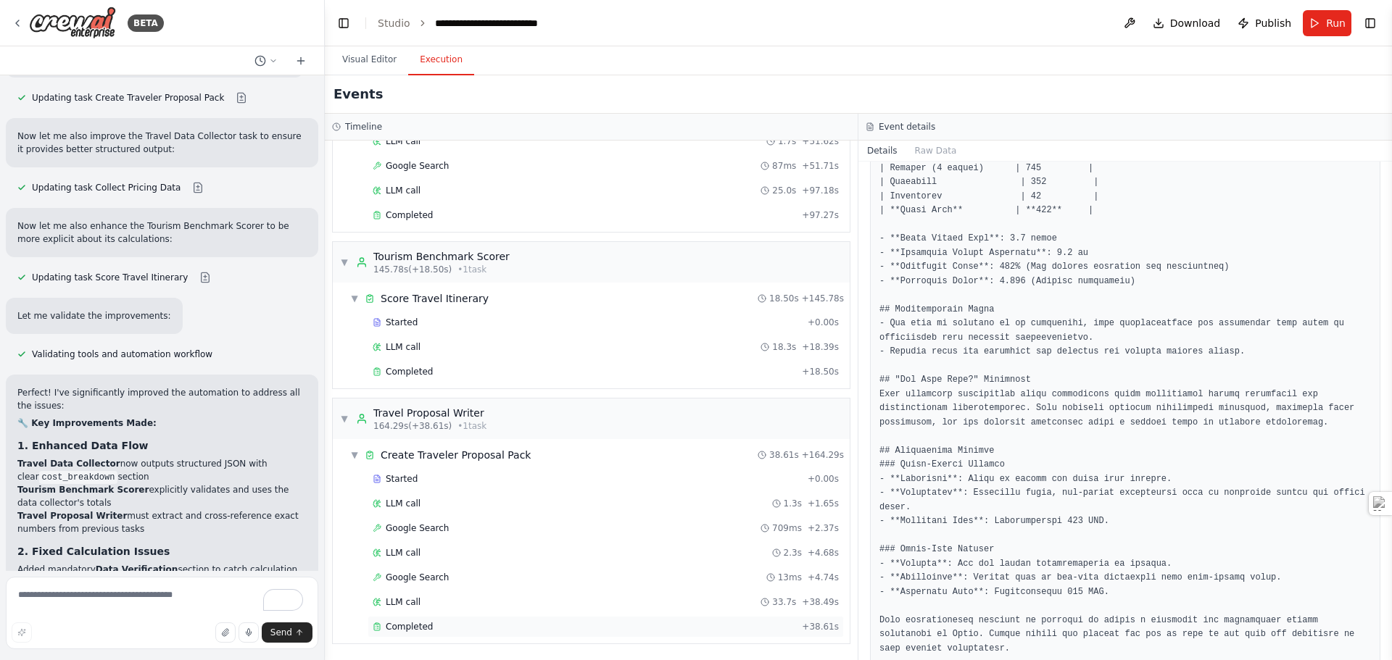
click at [407, 628] on span "Completed" at bounding box center [409, 627] width 47 height 12
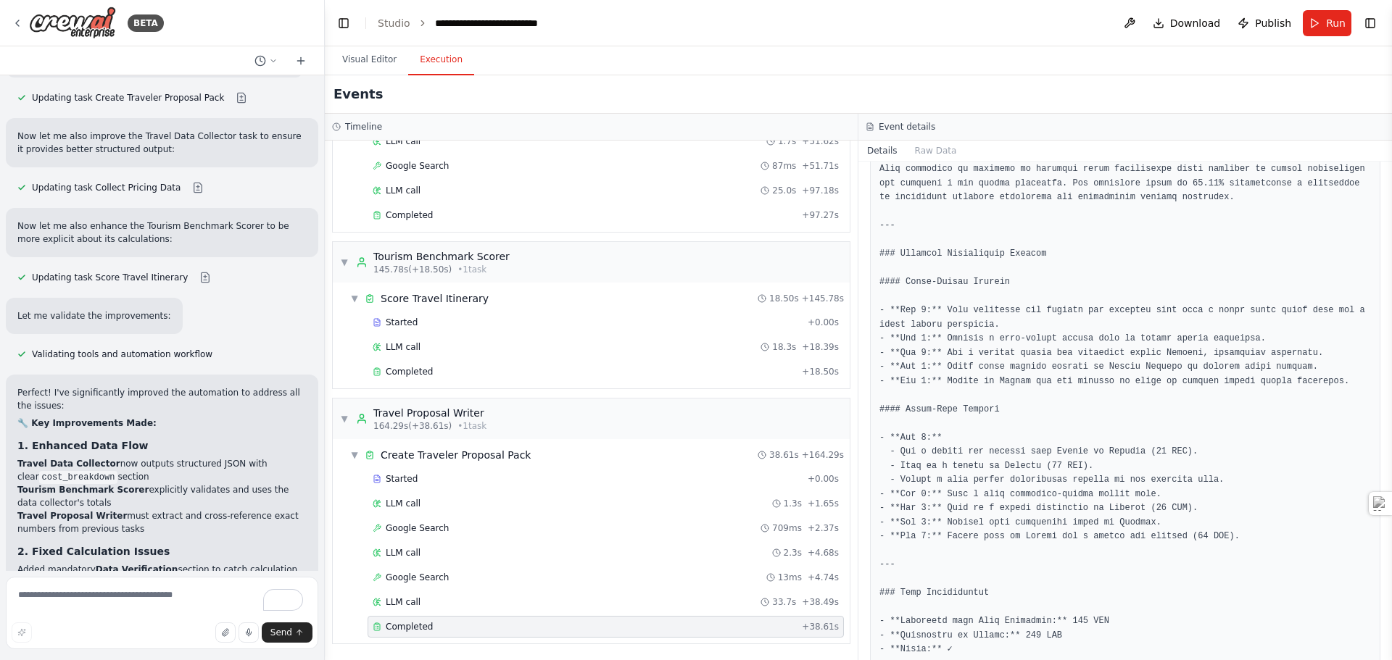
scroll to position [2053, 0]
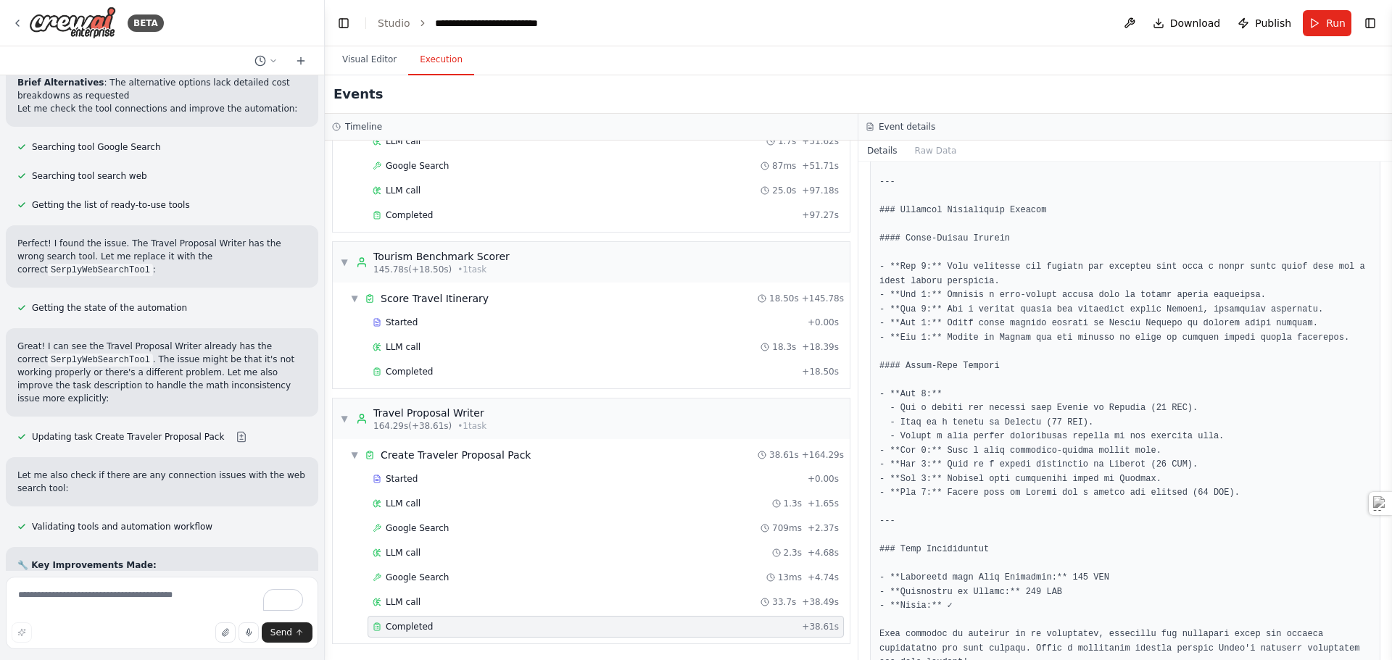
scroll to position [8121, 0]
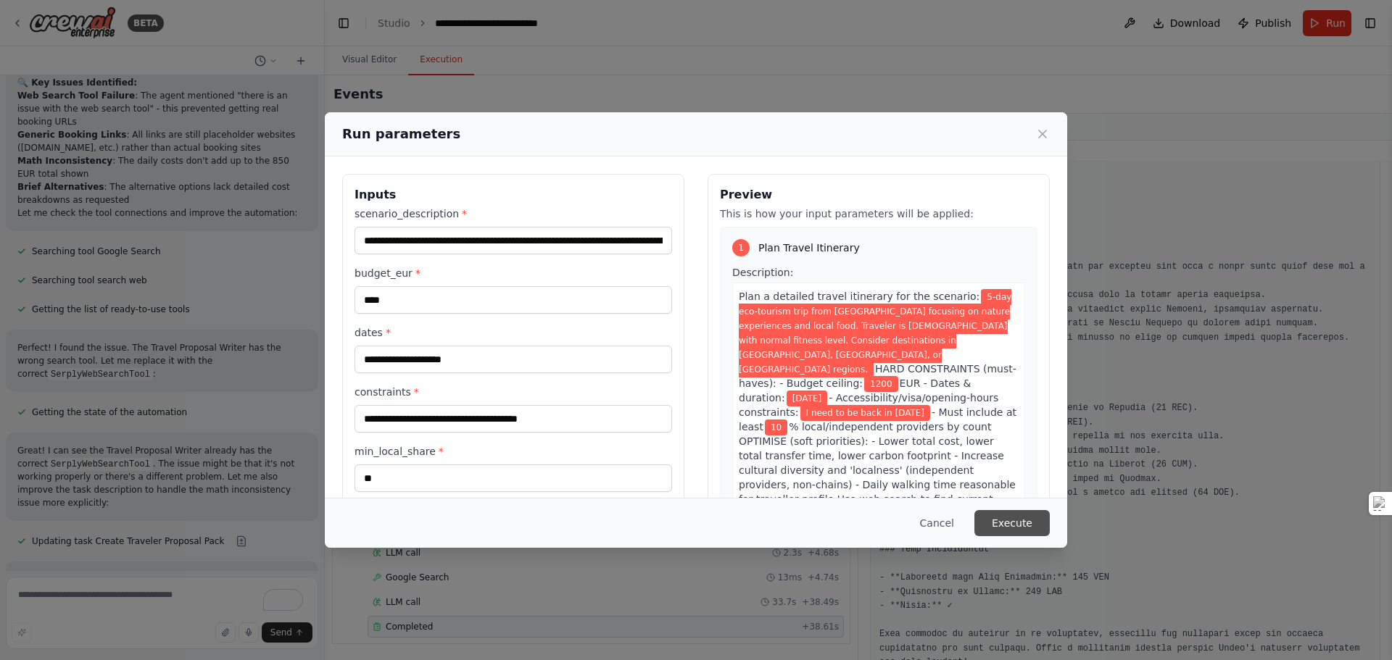
click at [1010, 527] on button "Execute" at bounding box center [1011, 523] width 75 height 26
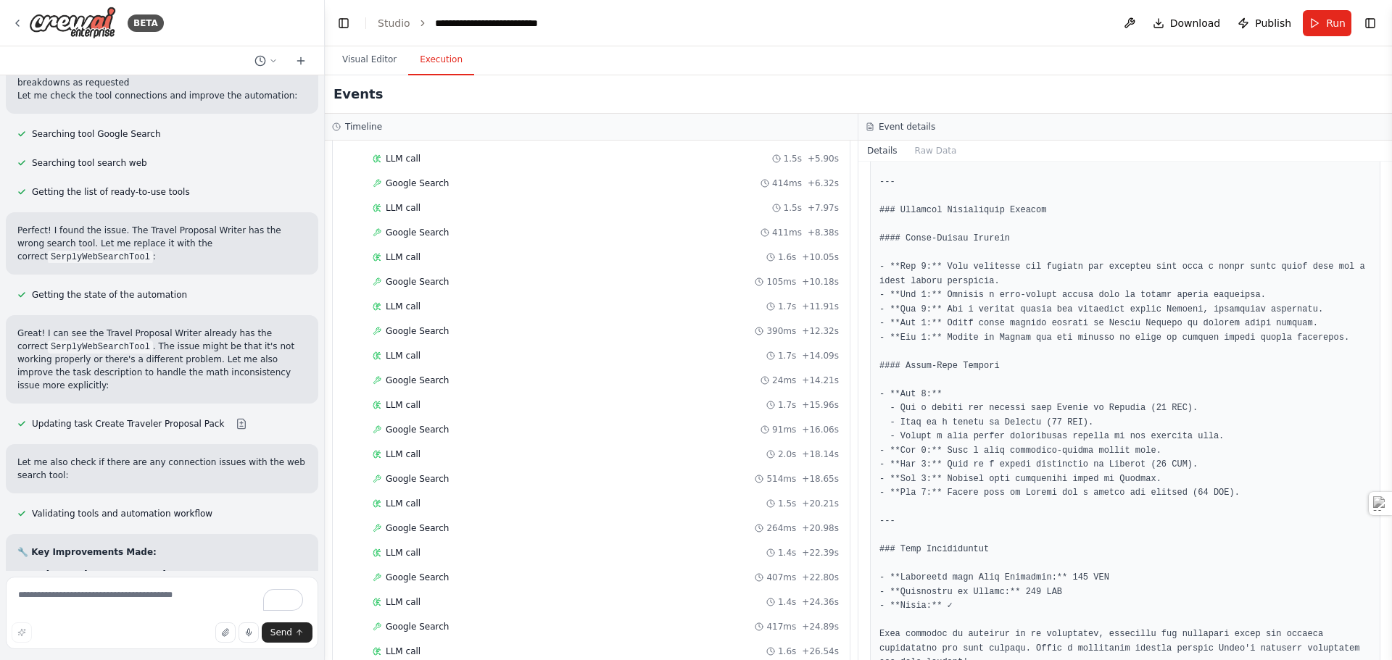
scroll to position [2733, 0]
click at [397, 624] on span "Completed" at bounding box center [409, 627] width 47 height 12
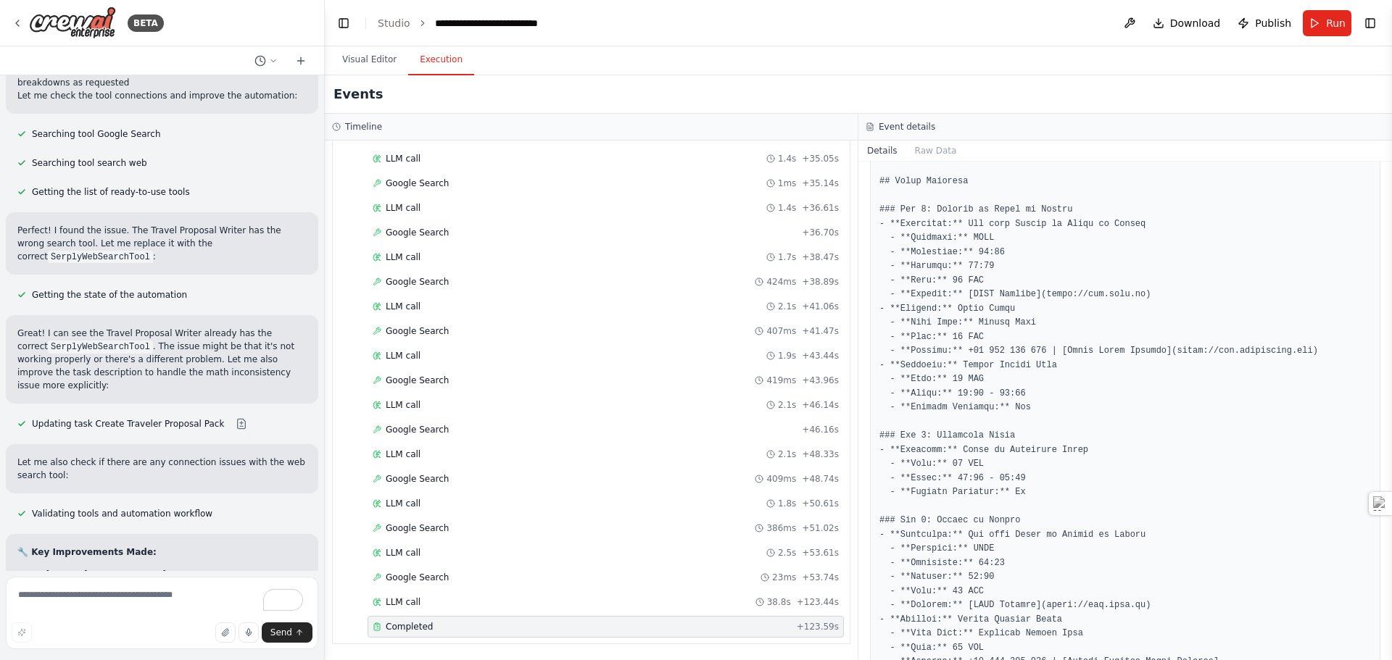
scroll to position [1119, 0]
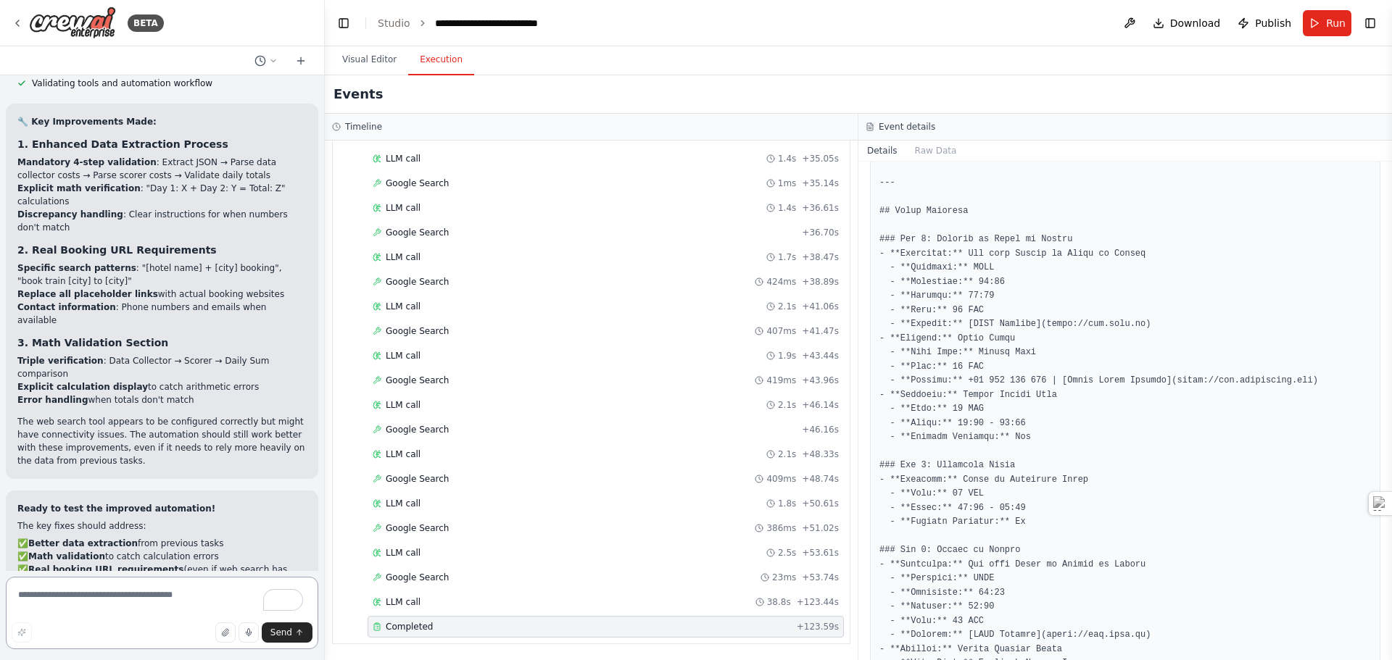
scroll to position [8564, 0]
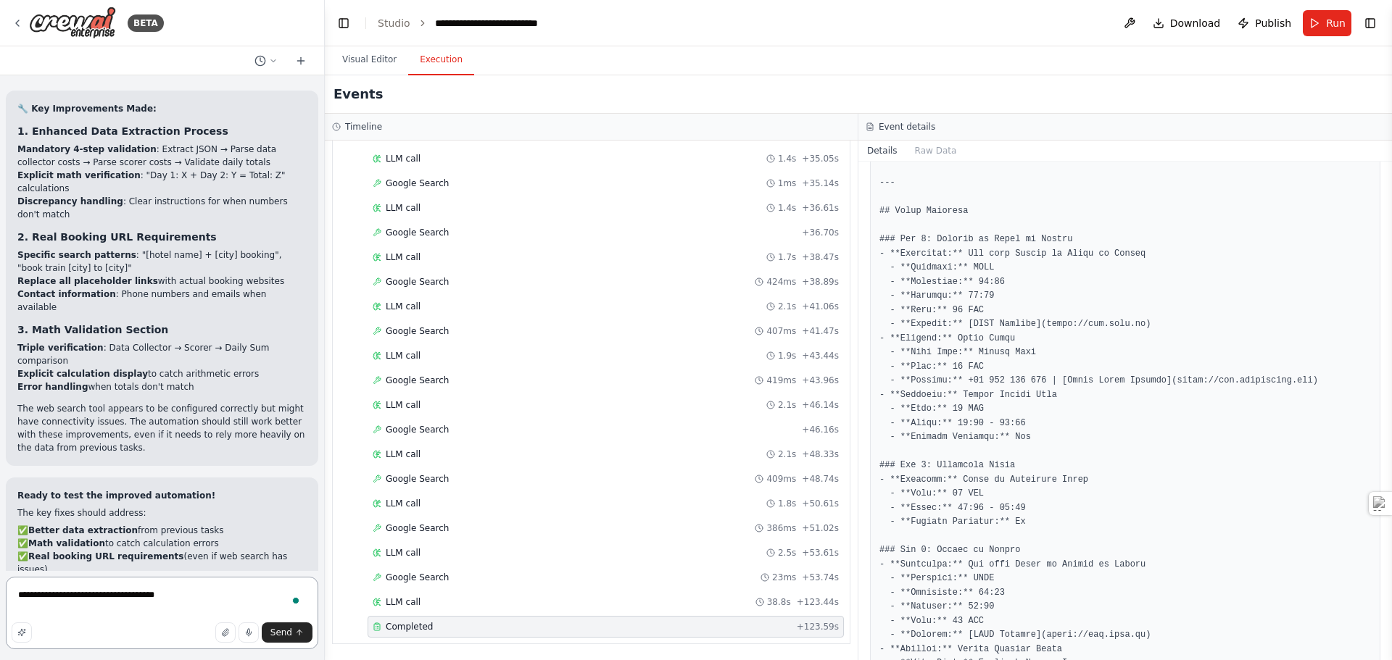
type textarea "**********"
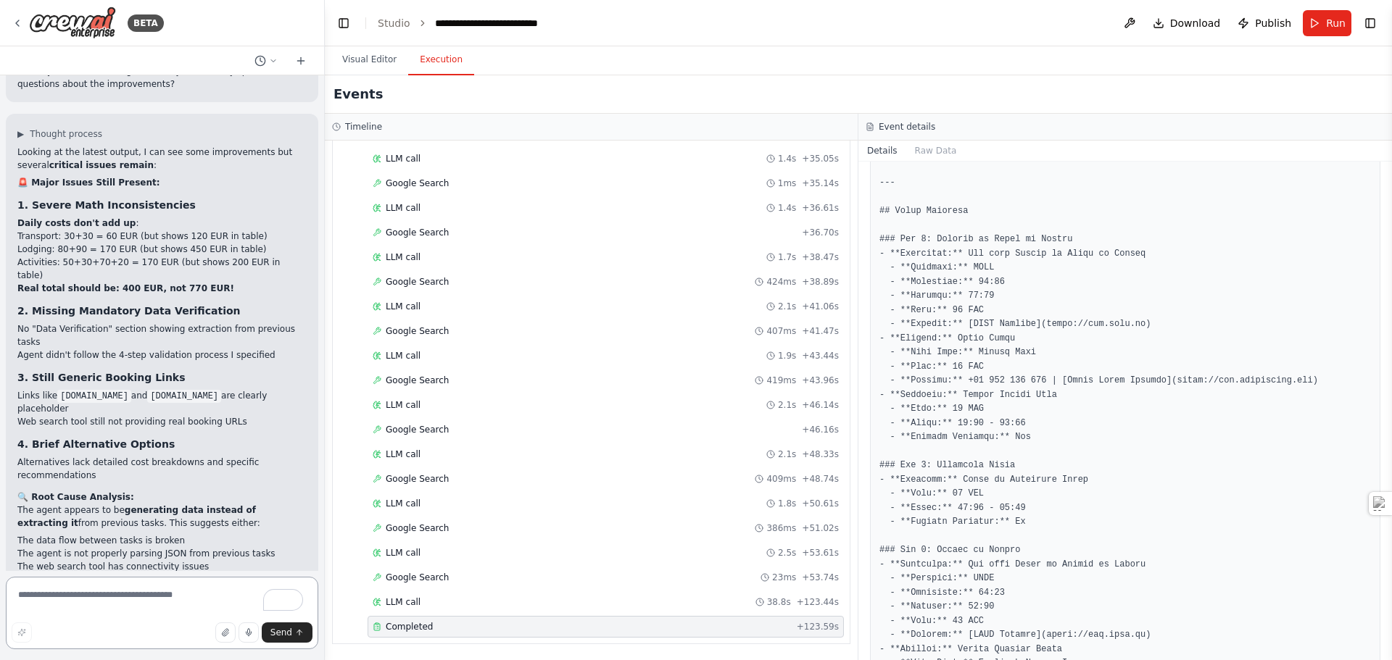
scroll to position [9111, 0]
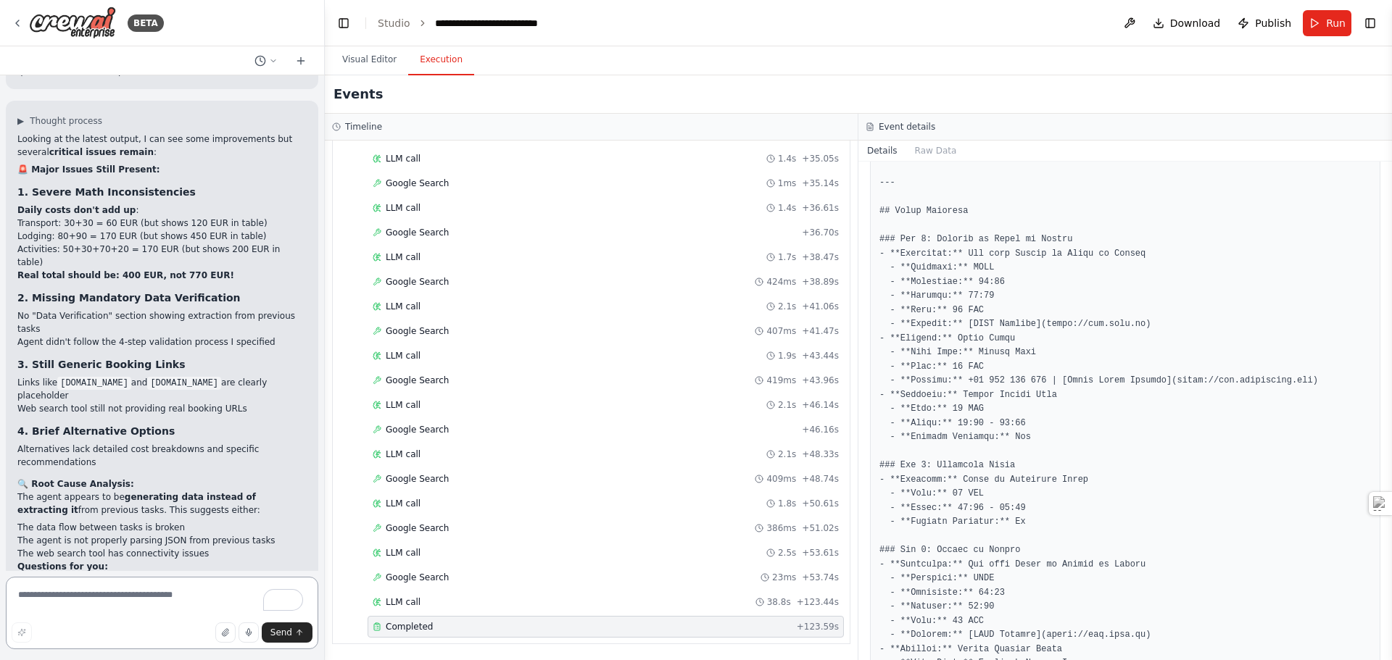
click at [159, 622] on textarea "To enrich screen reader interactions, please activate Accessibility in Grammarl…" at bounding box center [162, 613] width 312 height 72
type textarea "**********"
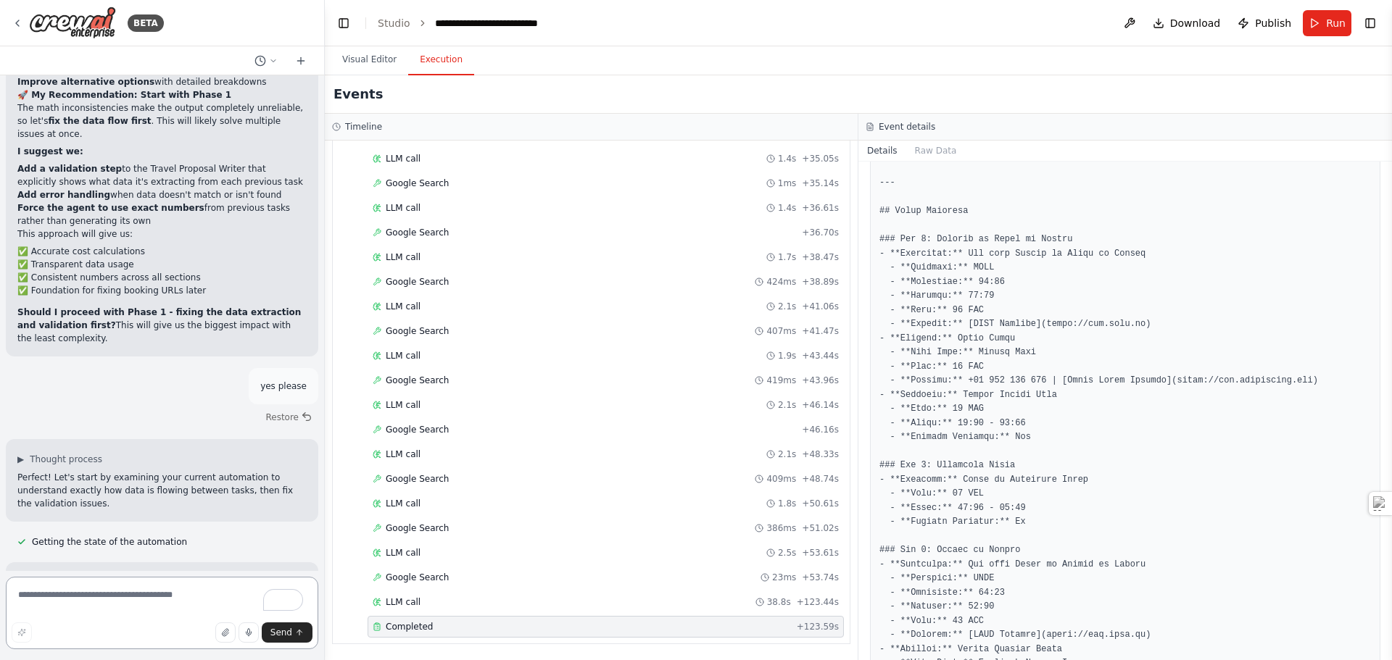
scroll to position [10014, 0]
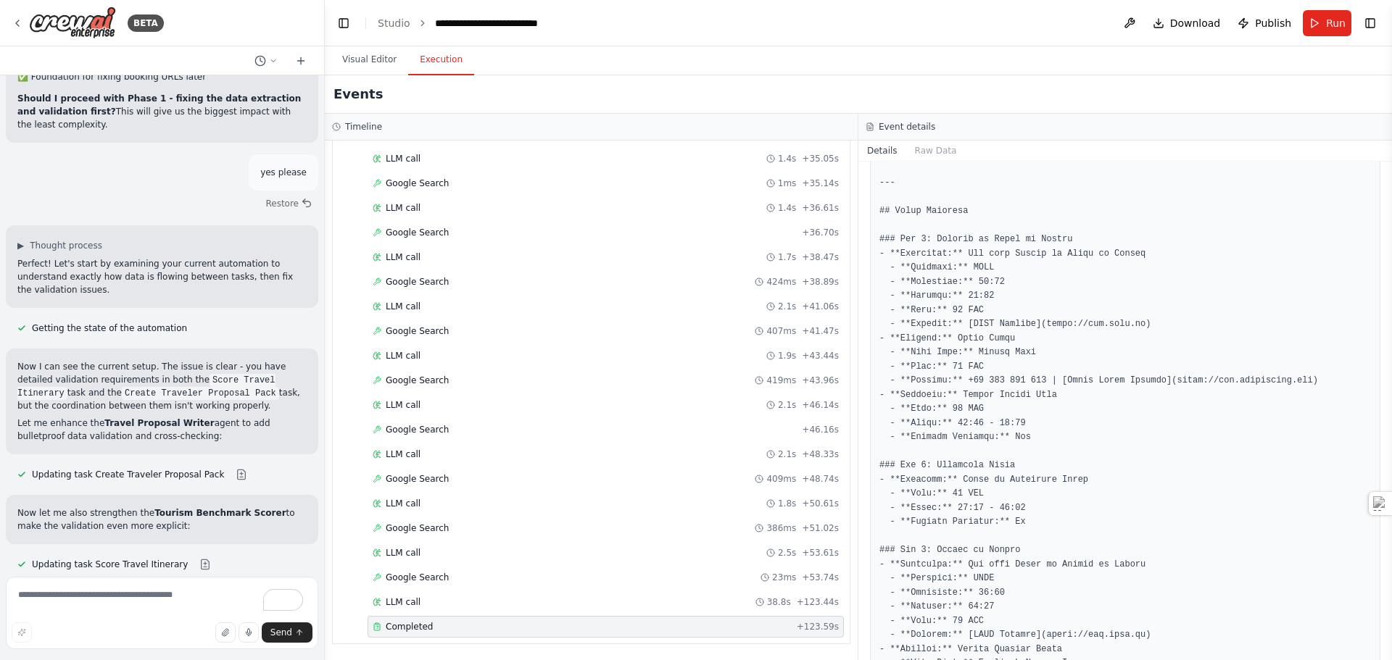
scroll to position [10304, 0]
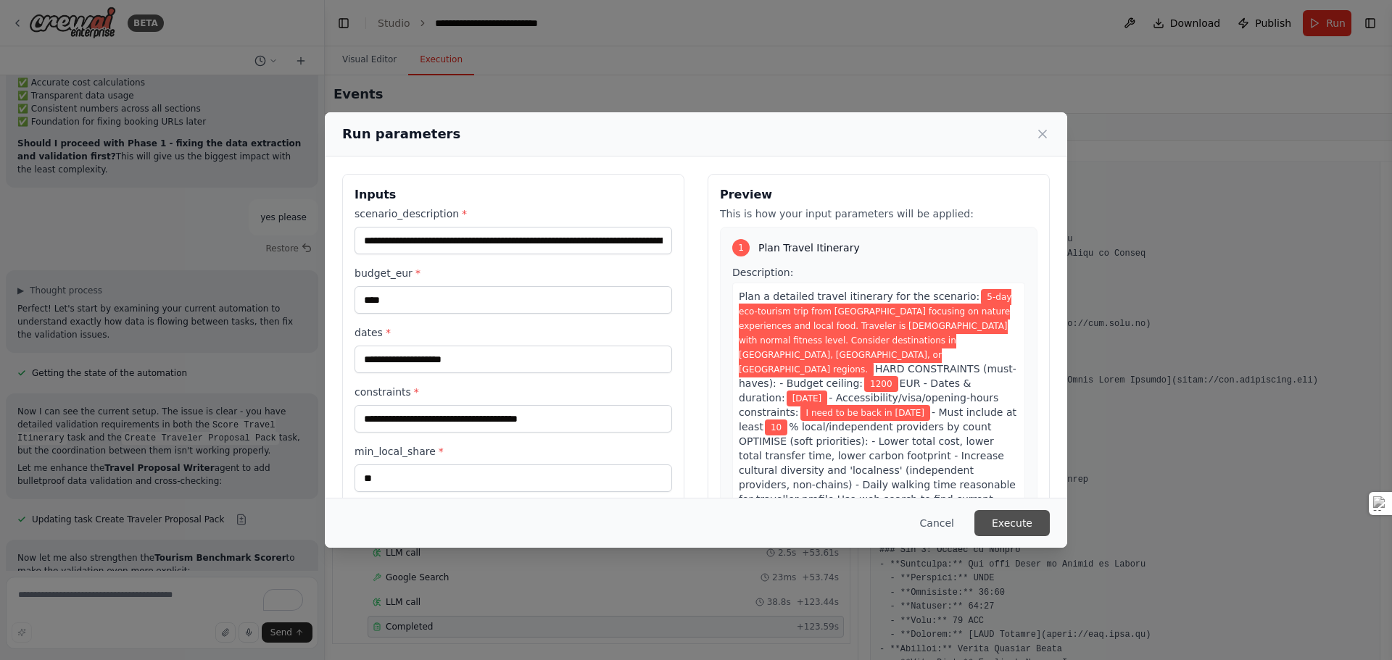
click at [1037, 526] on button "Execute" at bounding box center [1011, 523] width 75 height 26
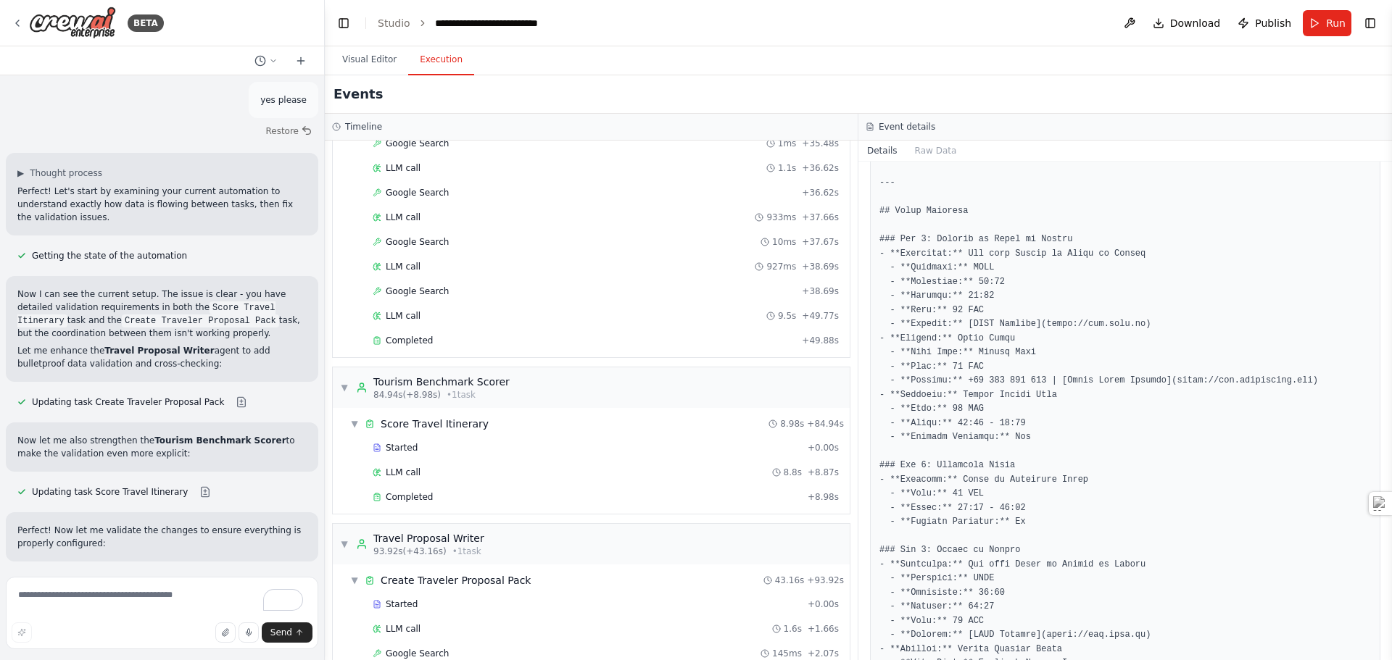
scroll to position [1575, 0]
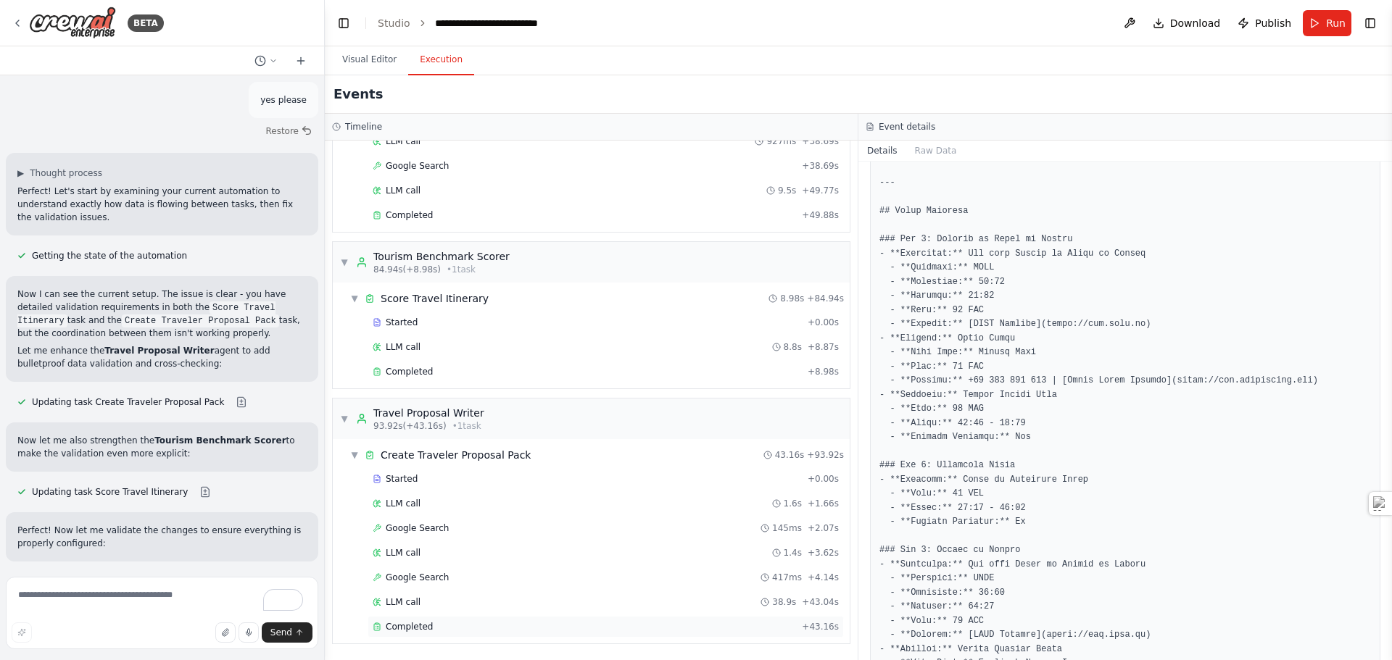
click at [606, 622] on div "Completed" at bounding box center [584, 627] width 423 height 12
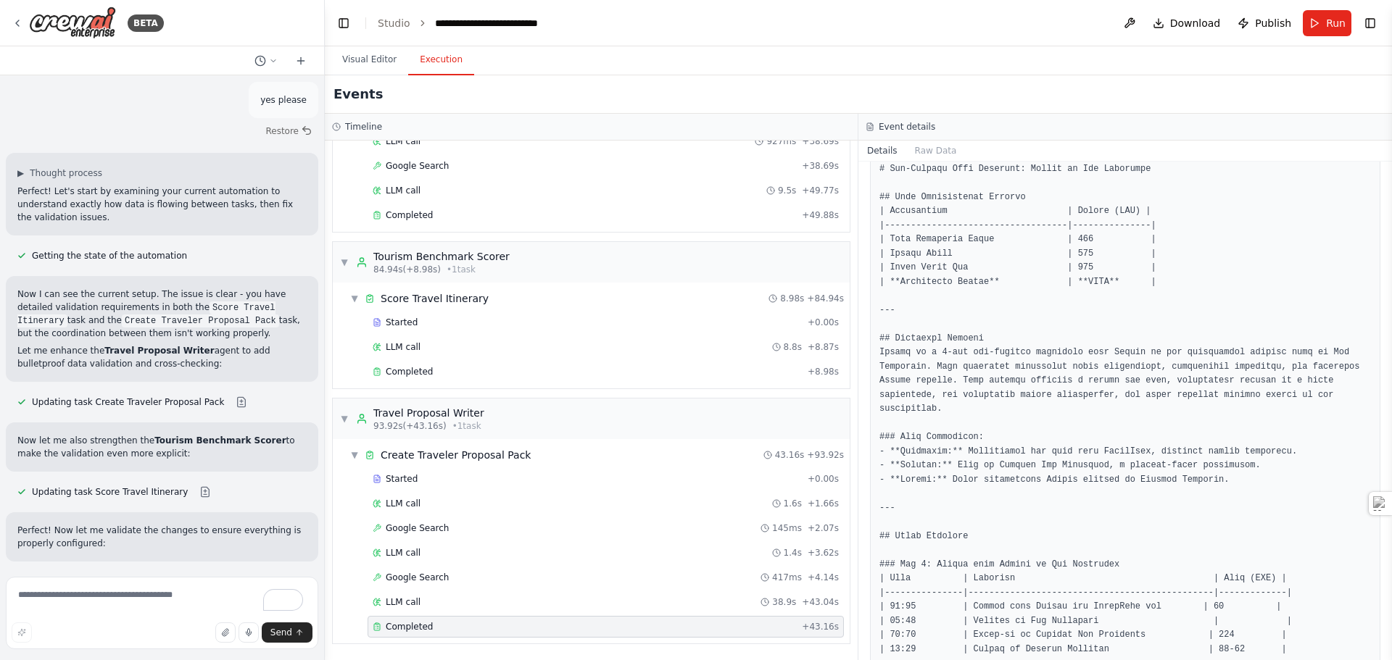
scroll to position [1204, 0]
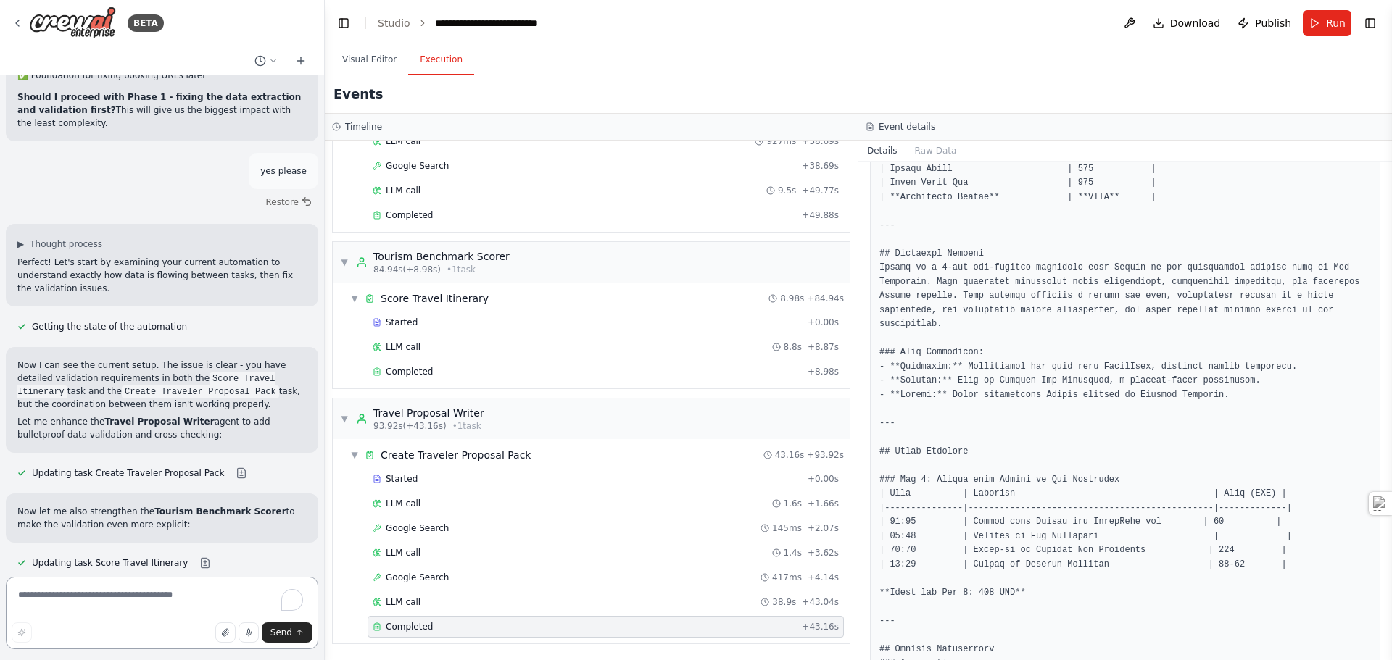
scroll to position [10874, 0]
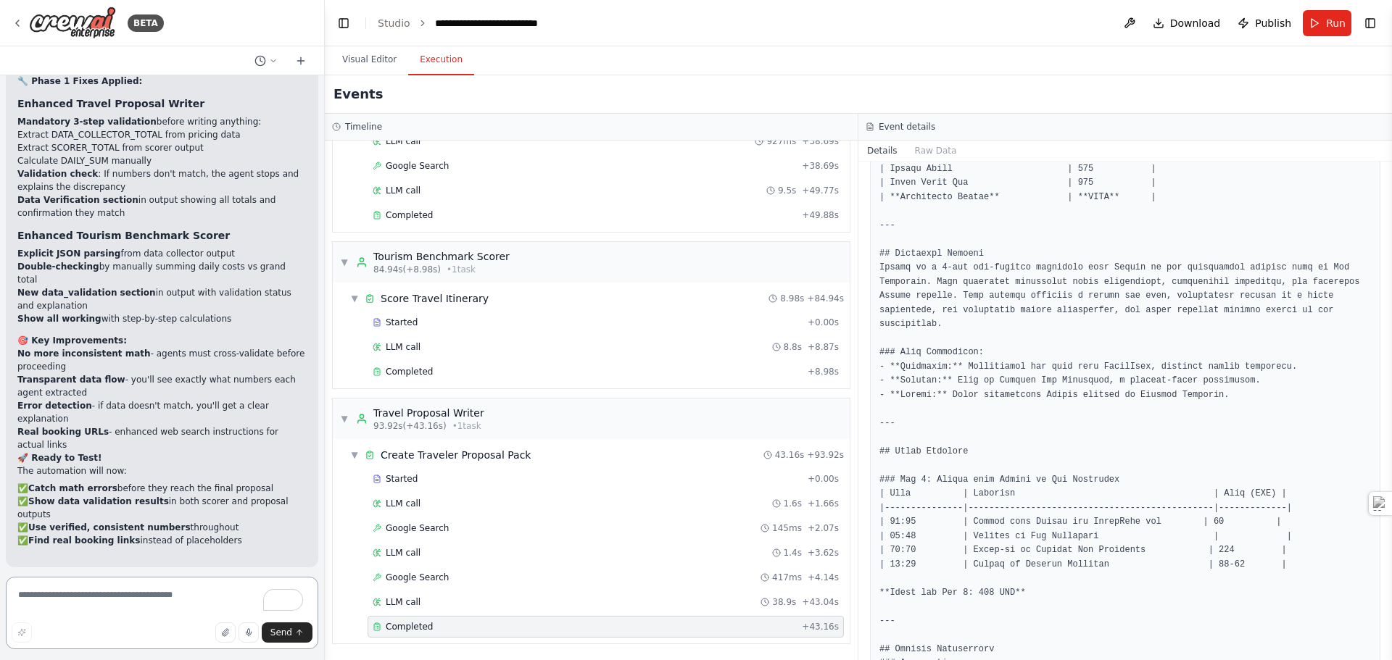
click at [94, 601] on textarea "To enrich screen reader interactions, please activate Accessibility in Grammarl…" at bounding box center [162, 613] width 312 height 72
type textarea "**********"
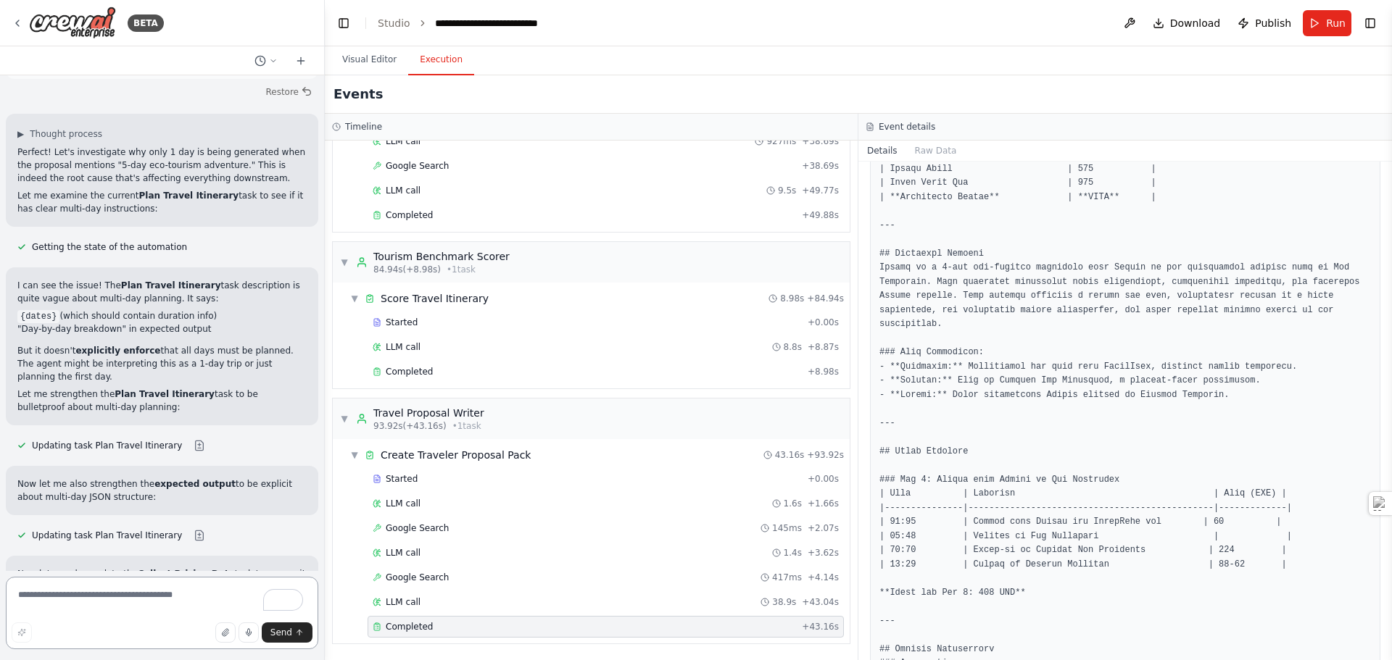
scroll to position [12250, 0]
